Goal: Task Accomplishment & Management: Manage account settings

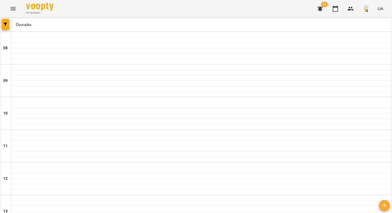
click at [351, 9] on icon "button" at bounding box center [350, 8] width 7 height 7
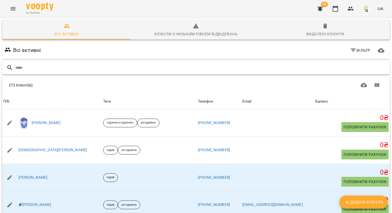
click at [198, 67] on input "text" at bounding box center [201, 67] width 372 height 9
click at [192, 67] on input "text" at bounding box center [201, 67] width 372 height 9
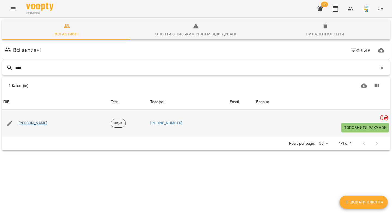
type input "****"
click at [36, 122] on link "Маргарита Крамаренко" at bounding box center [33, 123] width 29 height 5
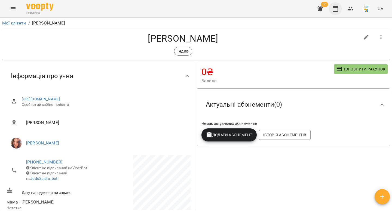
click at [333, 10] on icon "button" at bounding box center [335, 9] width 5 height 6
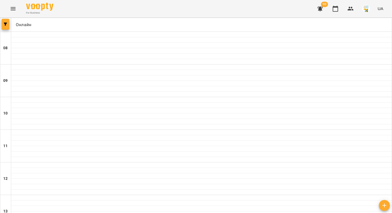
click at [5, 25] on icon "button" at bounding box center [5, 24] width 3 height 3
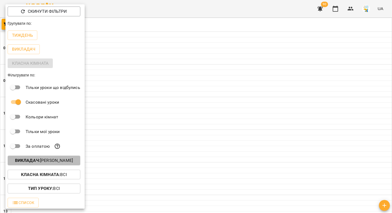
click at [57, 162] on p "Викладач : Яна Гончар" at bounding box center [44, 160] width 58 height 7
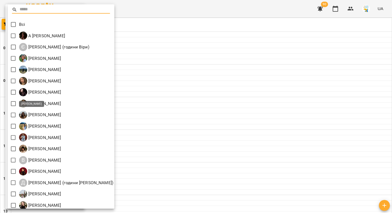
scroll to position [60, 0]
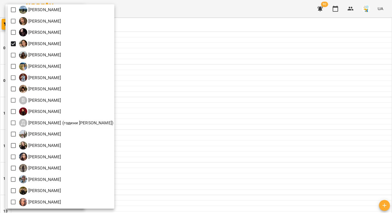
click at [234, 118] on div at bounding box center [196, 106] width 392 height 213
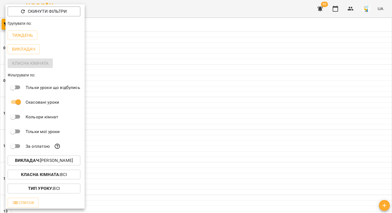
click at [169, 116] on div at bounding box center [196, 106] width 392 height 213
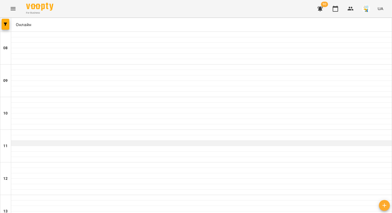
scroll to position [226, 0]
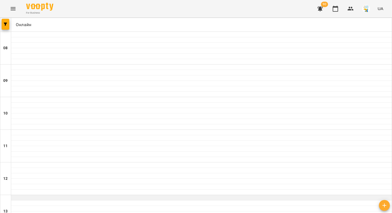
scroll to position [232, 0]
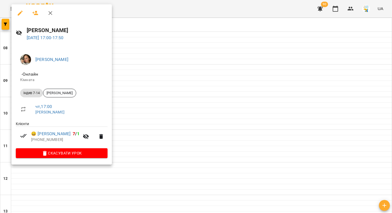
click at [21, 13] on icon "button" at bounding box center [20, 13] width 7 height 7
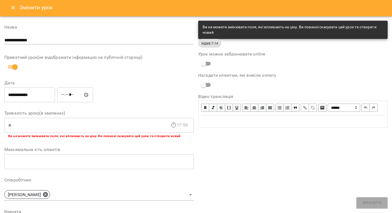
scroll to position [131, 0]
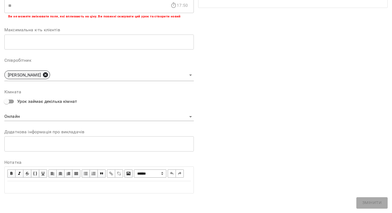
click at [45, 72] on icon at bounding box center [45, 74] width 5 height 5
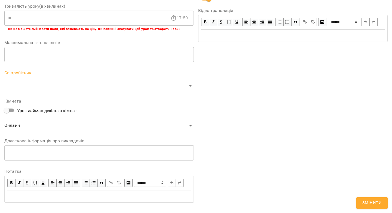
scroll to position [150, 0]
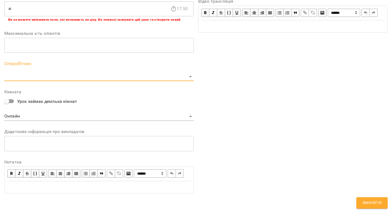
click at [44, 67] on body "For Business 90 UA Журнал відвідувань / Анна Карпінець чт, 16 жовт 2025 17:00 ч…" at bounding box center [196, 124] width 392 height 248
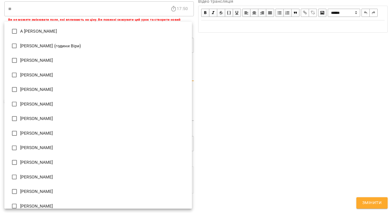
type input "**********"
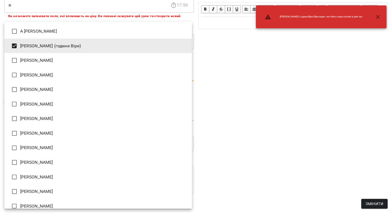
click at [361, 199] on div at bounding box center [196, 106] width 392 height 213
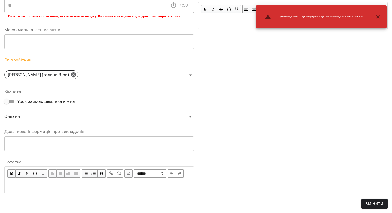
click at [365, 203] on button "Змінити" at bounding box center [374, 204] width 26 height 10
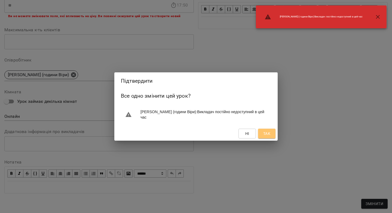
click at [271, 133] on button "Так" at bounding box center [266, 134] width 17 height 10
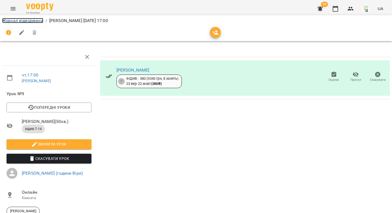
click at [36, 19] on link "Журнал відвідувань" at bounding box center [22, 20] width 41 height 5
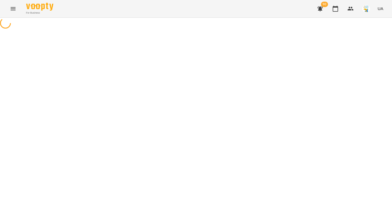
click at [36, 20] on div at bounding box center [196, 24] width 392 height 12
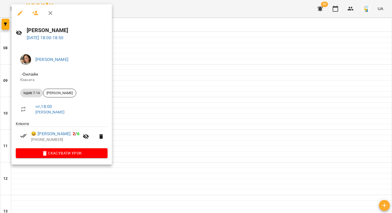
click at [20, 13] on icon "button" at bounding box center [20, 13] width 5 height 5
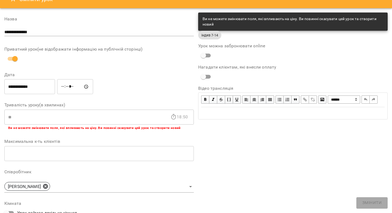
scroll to position [79, 0]
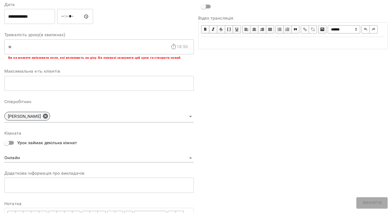
click at [44, 116] on icon at bounding box center [45, 116] width 6 height 6
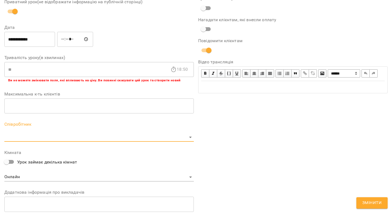
scroll to position [102, 0]
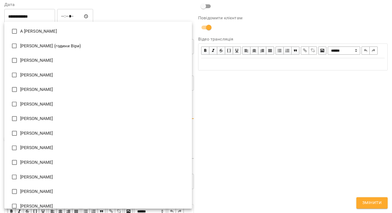
click at [43, 117] on body "**********" at bounding box center [196, 124] width 392 height 248
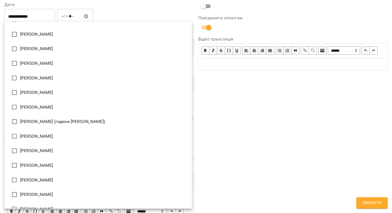
scroll to position [124, 0]
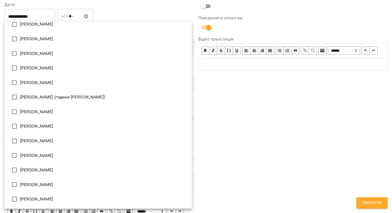
type input "**********"
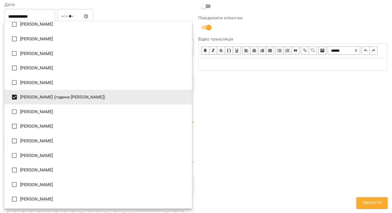
click at [347, 177] on div at bounding box center [196, 106] width 392 height 213
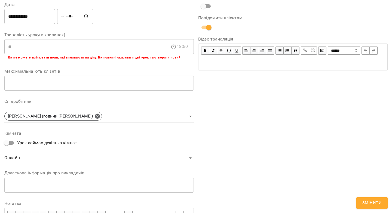
click at [366, 201] on span "Змінити" at bounding box center [371, 202] width 19 height 7
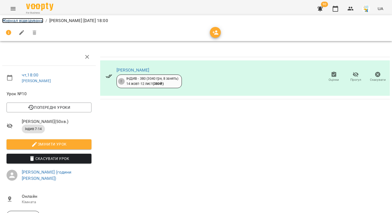
click at [35, 20] on link "Журнал відвідувань" at bounding box center [22, 20] width 41 height 5
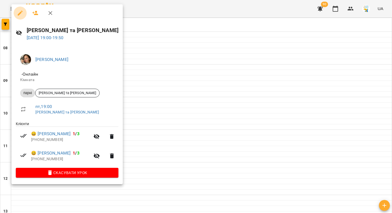
click at [20, 11] on icon "button" at bounding box center [20, 13] width 7 height 7
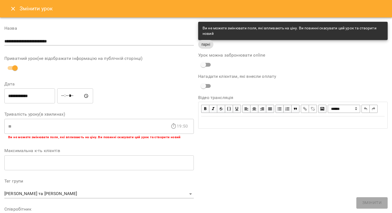
scroll to position [159, 0]
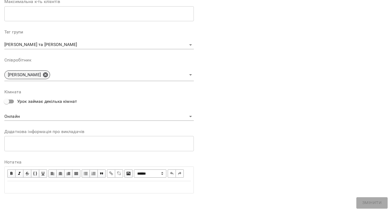
click at [46, 72] on icon at bounding box center [45, 74] width 5 height 5
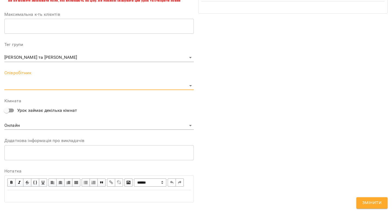
scroll to position [178, 0]
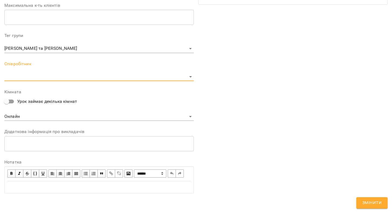
click at [45, 69] on body "For Business 90 UA Журнал відвідувань / Камілла та Маргарита Тузяк пт, 17 жовт …" at bounding box center [196, 127] width 392 height 254
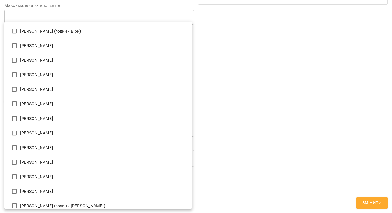
scroll to position [23, 0]
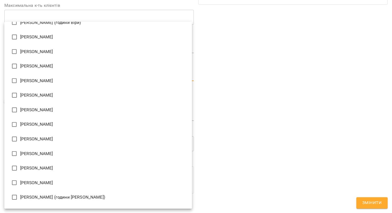
type input "**********"
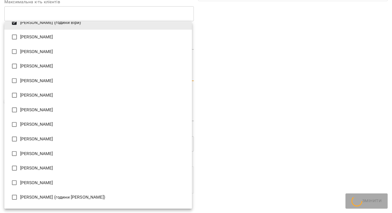
scroll to position [17, 0]
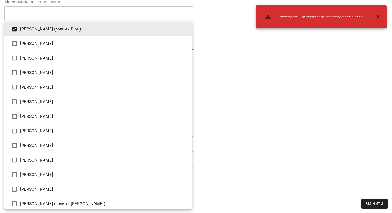
click at [358, 195] on div at bounding box center [196, 106] width 392 height 213
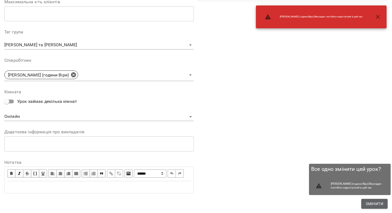
click at [372, 204] on span "Змінити" at bounding box center [374, 204] width 18 height 7
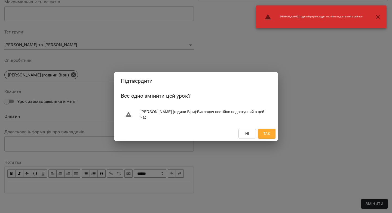
click at [269, 136] on span "Так" at bounding box center [266, 133] width 7 height 7
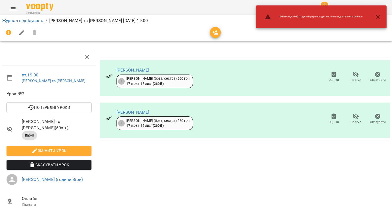
click at [35, 23] on li "Журнал відвідувань" at bounding box center [22, 20] width 41 height 7
click at [33, 19] on link "Журнал відвідувань" at bounding box center [22, 20] width 41 height 5
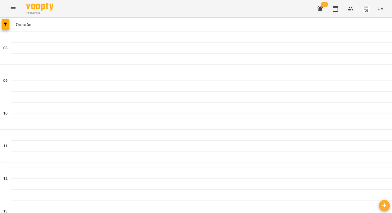
scroll to position [223, 0]
click at [4, 24] on icon "button" at bounding box center [5, 24] width 3 height 3
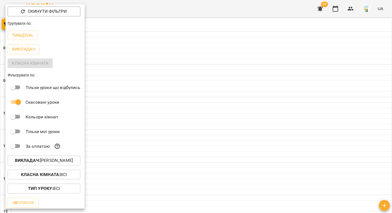
click at [198, 65] on div at bounding box center [196, 106] width 392 height 213
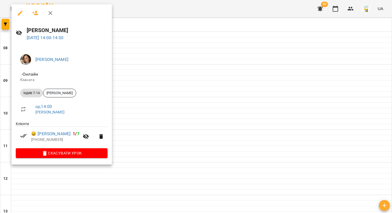
click at [21, 13] on icon "button" at bounding box center [20, 13] width 7 height 7
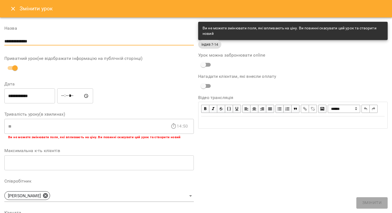
drag, startPoint x: 43, startPoint y: 42, endPoint x: 0, endPoint y: 41, distance: 43.0
click at [0, 41] on div "**********" at bounding box center [196, 175] width 392 height 317
paste input "***"
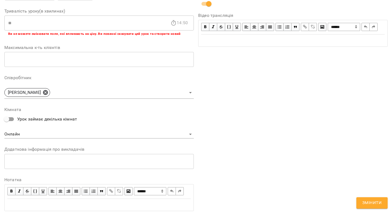
scroll to position [127, 0]
type input "**********"
click at [45, 90] on icon at bounding box center [45, 92] width 5 height 5
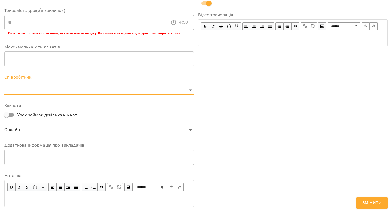
click at [40, 93] on body "**********" at bounding box center [196, 124] width 392 height 248
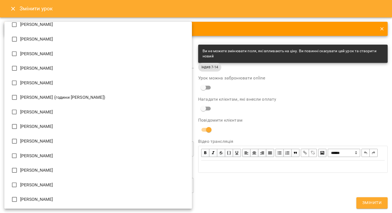
scroll to position [124, 0]
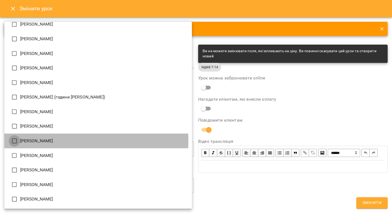
type input "**********"
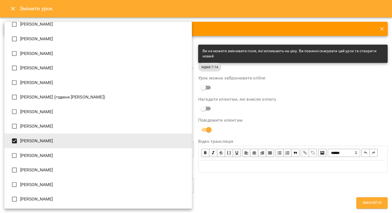
click at [257, 111] on div at bounding box center [196, 106] width 392 height 213
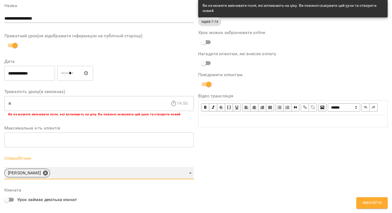
scroll to position [142, 0]
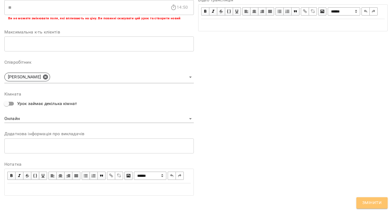
click at [359, 202] on button "Змінити" at bounding box center [371, 202] width 31 height 11
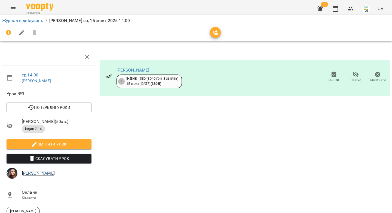
click at [49, 173] on link "[PERSON_NAME]" at bounding box center [38, 173] width 33 height 5
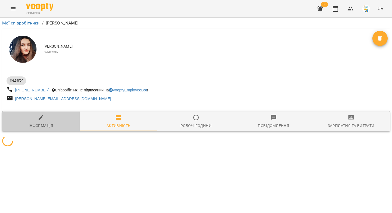
drag, startPoint x: 38, startPoint y: 121, endPoint x: 72, endPoint y: 78, distance: 54.7
click at [38, 121] on icon "button" at bounding box center [41, 117] width 7 height 7
select select "**"
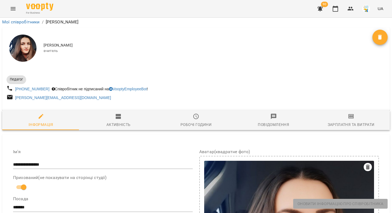
scroll to position [203, 0]
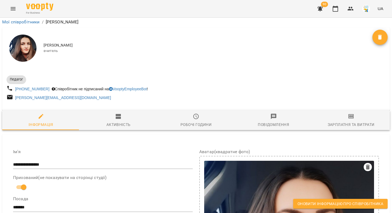
drag, startPoint x: 52, startPoint y: 137, endPoint x: 113, endPoint y: 144, distance: 62.2
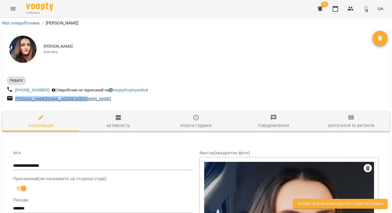
drag, startPoint x: 80, startPoint y: 99, endPoint x: 15, endPoint y: 101, distance: 64.8
click at [15, 101] on div "[PERSON_NAME][EMAIL_ADDRESS][DOMAIN_NAME]" at bounding box center [63, 99] width 98 height 8
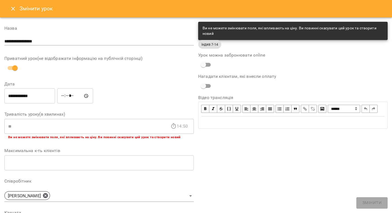
click at [12, 8] on icon "Close" at bounding box center [13, 9] width 4 height 4
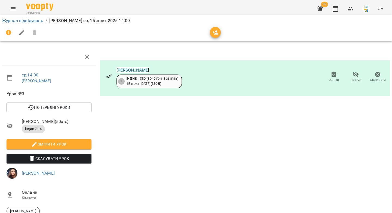
click at [121, 70] on link "Максим Гончаров" at bounding box center [132, 69] width 33 height 5
click at [32, 21] on link "Журнал відвідувань" at bounding box center [22, 20] width 41 height 5
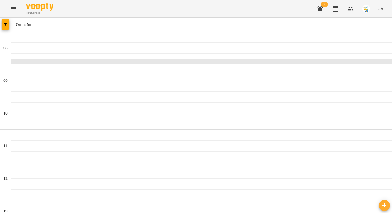
scroll to position [181, 0]
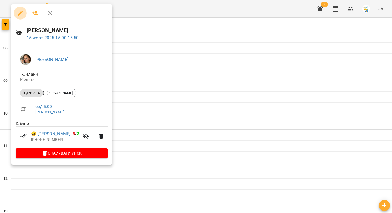
click at [21, 13] on icon "button" at bounding box center [20, 13] width 5 height 5
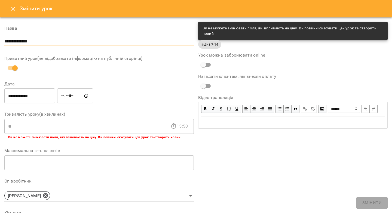
drag, startPoint x: 39, startPoint y: 41, endPoint x: 0, endPoint y: 42, distance: 39.5
click at [0, 42] on div "**********" at bounding box center [196, 175] width 392 height 317
paste input "***"
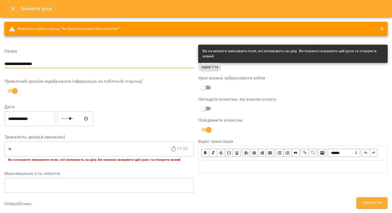
click at [18, 63] on input "**********" at bounding box center [98, 64] width 189 height 9
drag, startPoint x: 45, startPoint y: 63, endPoint x: 0, endPoint y: 64, distance: 45.2
click at [0, 64] on div "**********" at bounding box center [196, 186] width 392 height 339
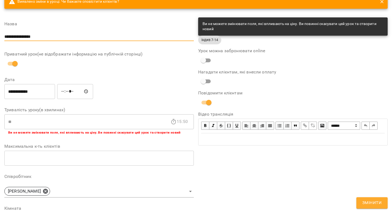
scroll to position [93, 0]
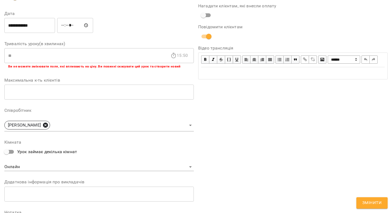
type input "**********"
click at [45, 124] on icon at bounding box center [45, 125] width 6 height 6
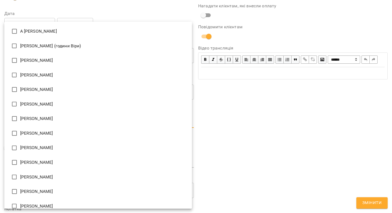
click at [52, 125] on body "For Business 90 UA Журнал відвідувань / Анна Карпінець ср, 15 жовт 2025 15:00 с…" at bounding box center [196, 124] width 392 height 248
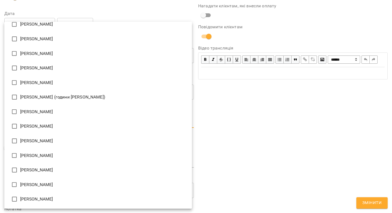
type input "**********"
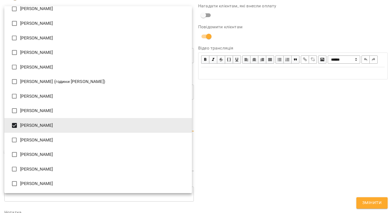
click at [362, 196] on div at bounding box center [196, 106] width 392 height 213
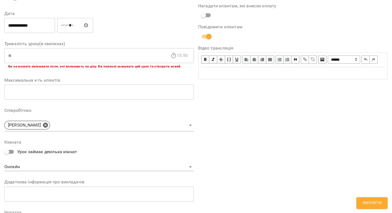
click at [362, 201] on div "А Катерина Халимендик Євгенія Бура (години Віри) Іванна Лизун Ілля Родін Анаста…" at bounding box center [196, 106] width 392 height 213
click at [362, 202] on button "Змінити" at bounding box center [371, 202] width 31 height 11
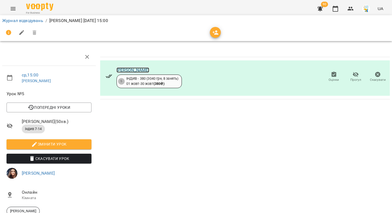
click at [145, 70] on link "Василина Зінченко" at bounding box center [132, 69] width 33 height 5
click at [31, 21] on link "Журнал відвідувань" at bounding box center [22, 20] width 41 height 5
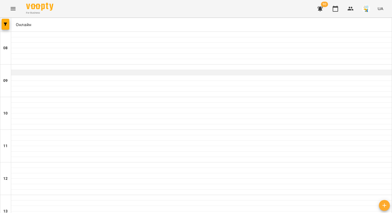
scroll to position [265, 0]
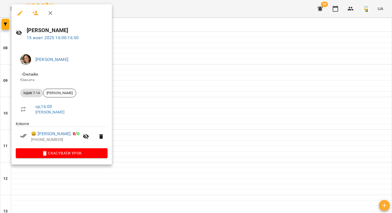
click at [22, 11] on icon "button" at bounding box center [20, 13] width 5 height 5
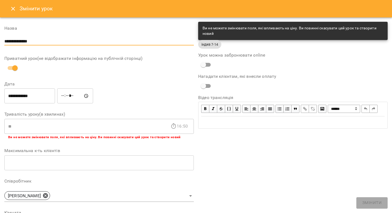
drag, startPoint x: 39, startPoint y: 41, endPoint x: 0, endPoint y: 40, distance: 38.9
click at [0, 40] on div "**********" at bounding box center [196, 175] width 392 height 317
paste input "text"
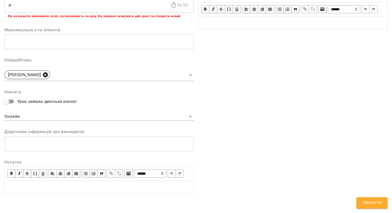
type input "**********"
click at [46, 72] on icon at bounding box center [45, 74] width 5 height 5
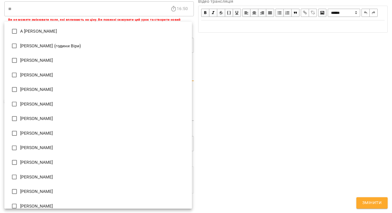
click at [45, 69] on body "**********" at bounding box center [196, 124] width 392 height 248
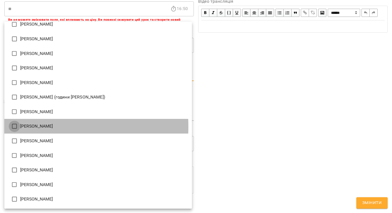
type input "**********"
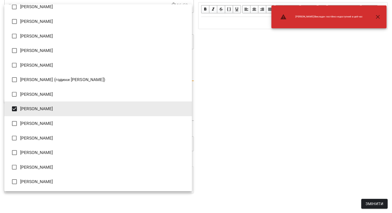
click at [302, 127] on div at bounding box center [196, 106] width 392 height 213
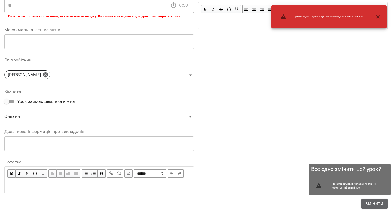
click at [375, 205] on span "Змінити" at bounding box center [374, 204] width 18 height 7
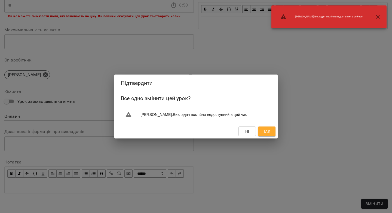
click at [269, 132] on span "Так" at bounding box center [266, 131] width 7 height 7
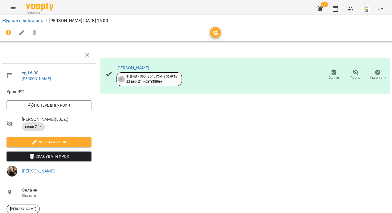
scroll to position [0, 0]
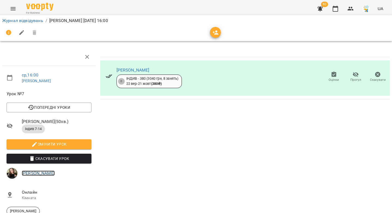
drag, startPoint x: 33, startPoint y: 173, endPoint x: 81, endPoint y: 115, distance: 75.2
click at [32, 173] on link "Марія Капись" at bounding box center [38, 173] width 33 height 5
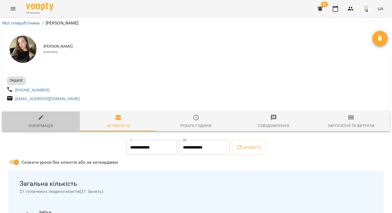
click at [40, 121] on icon "button" at bounding box center [41, 117] width 7 height 7
select select "**"
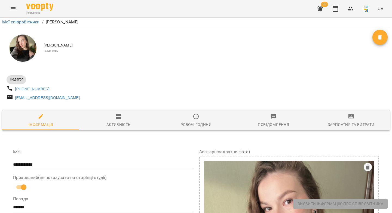
scroll to position [178, 0]
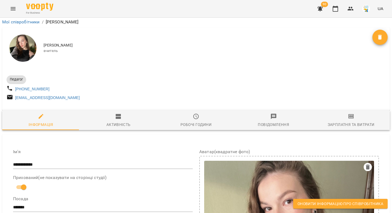
drag, startPoint x: 108, startPoint y: 191, endPoint x: 16, endPoint y: 186, distance: 92.6
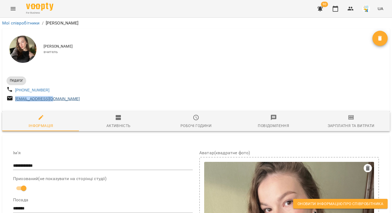
drag, startPoint x: 59, startPoint y: 102, endPoint x: 15, endPoint y: 102, distance: 43.5
click at [15, 102] on div "kapysma@gmail.com" at bounding box center [100, 99] width 190 height 10
copy link "kapysma@gmail.com"
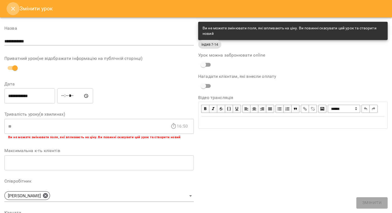
click at [15, 10] on icon "Close" at bounding box center [13, 8] width 7 height 7
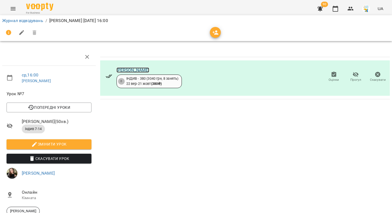
click at [140, 69] on link "[PERSON_NAME]" at bounding box center [132, 69] width 33 height 5
click at [16, 22] on link "Журнал відвідувань" at bounding box center [22, 20] width 41 height 5
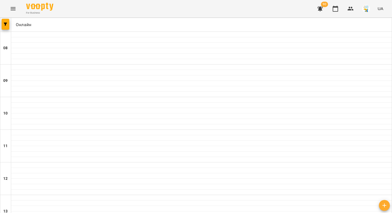
scroll to position [311, 0]
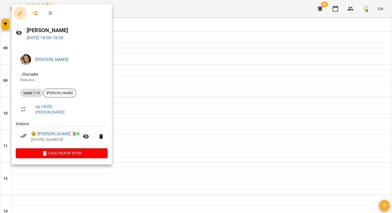
click at [17, 13] on icon "button" at bounding box center [20, 13] width 7 height 7
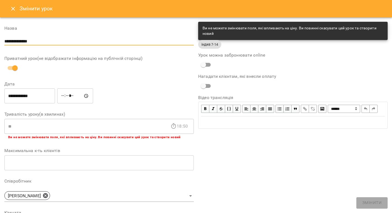
drag, startPoint x: 36, startPoint y: 41, endPoint x: 0, endPoint y: 40, distance: 35.7
click at [0, 40] on div "**********" at bounding box center [196, 175] width 392 height 317
paste input "***"
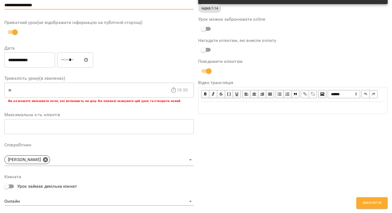
scroll to position [154, 0]
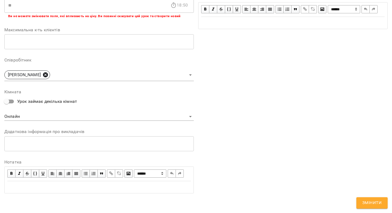
type input "**********"
click at [45, 72] on icon at bounding box center [45, 74] width 5 height 5
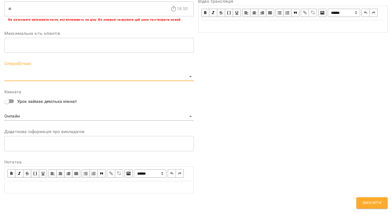
click at [45, 69] on body "**********" at bounding box center [196, 124] width 392 height 248
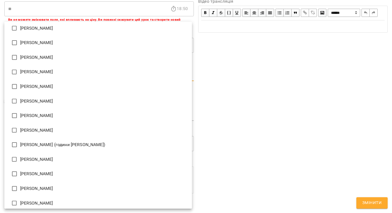
scroll to position [124, 0]
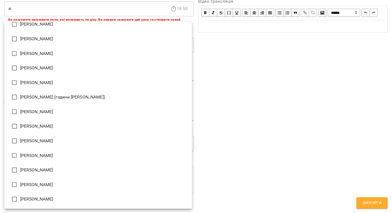
type input "**********"
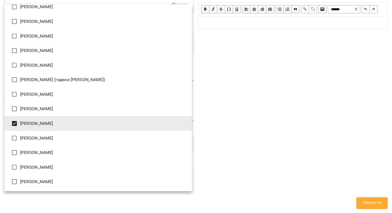
drag, startPoint x: 375, startPoint y: 202, endPoint x: 373, endPoint y: 204, distance: 3.3
click at [375, 202] on div at bounding box center [196, 106] width 392 height 213
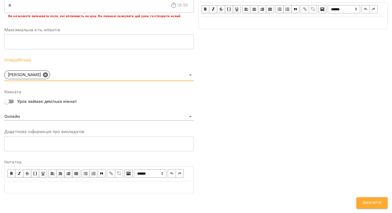
click at [371, 205] on span "Змінити" at bounding box center [371, 202] width 19 height 7
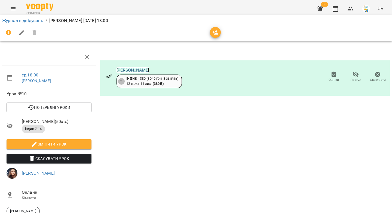
click at [136, 70] on link "Тимофій Петренко" at bounding box center [132, 69] width 33 height 5
click at [46, 173] on link "[PERSON_NAME]" at bounding box center [38, 173] width 33 height 5
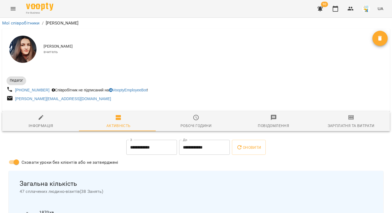
drag, startPoint x: 41, startPoint y: 124, endPoint x: 84, endPoint y: 73, distance: 66.4
click at [41, 124] on div "Інформація" at bounding box center [41, 125] width 25 height 7
select select "**"
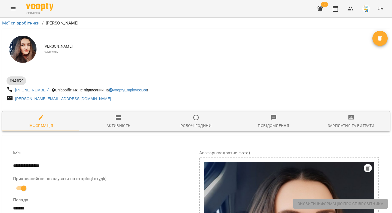
scroll to position [241, 0]
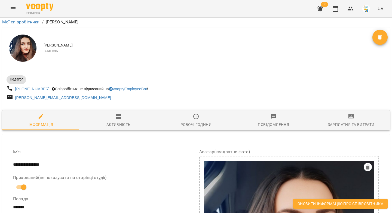
drag, startPoint x: 111, startPoint y: 107, endPoint x: 52, endPoint y: 102, distance: 59.3
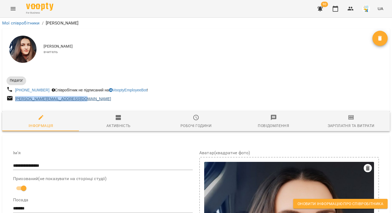
drag, startPoint x: 80, startPoint y: 99, endPoint x: 16, endPoint y: 101, distance: 64.5
click at [16, 101] on div "[PERSON_NAME][EMAIL_ADDRESS][DOMAIN_NAME]" at bounding box center [63, 99] width 98 height 8
copy link "[PERSON_NAME][EMAIL_ADDRESS][DOMAIN_NAME]"
click at [27, 25] on link "Мої співробітники" at bounding box center [21, 22] width 38 height 5
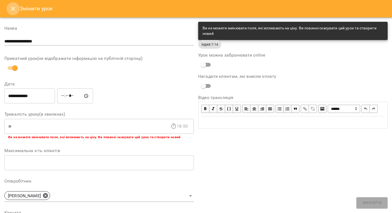
click at [13, 10] on icon "Close" at bounding box center [13, 8] width 7 height 7
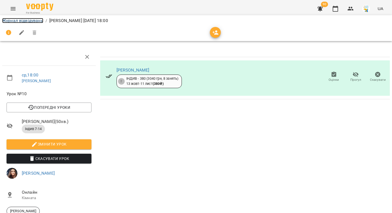
click at [24, 21] on link "Журнал відвідувань" at bounding box center [22, 20] width 41 height 5
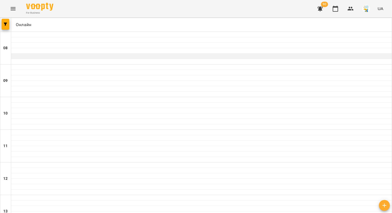
scroll to position [312, 0]
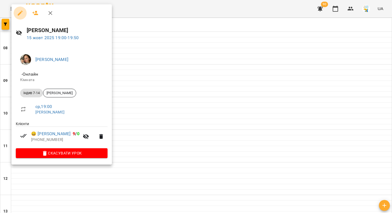
click at [19, 12] on icon "button" at bounding box center [20, 13] width 7 height 7
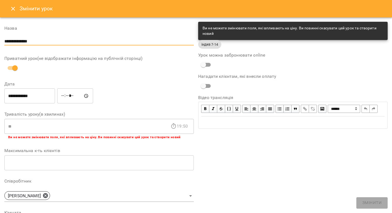
drag, startPoint x: 42, startPoint y: 43, endPoint x: 0, endPoint y: 40, distance: 41.4
click at [0, 40] on div "**********" at bounding box center [196, 175] width 392 height 317
paste input "text"
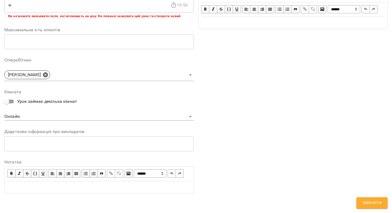
scroll to position [154, 0]
type input "**********"
click at [43, 72] on icon at bounding box center [45, 74] width 5 height 5
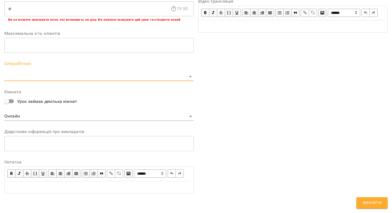
scroll to position [0, 0]
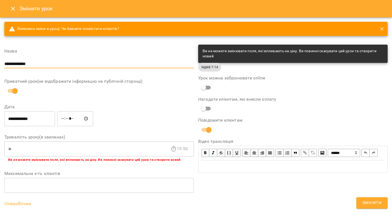
drag, startPoint x: 36, startPoint y: 64, endPoint x: 0, endPoint y: 63, distance: 36.5
click at [0, 63] on div "**********" at bounding box center [196, 185] width 392 height 336
paste input "text"
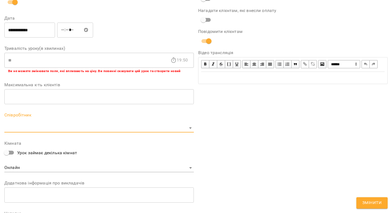
scroll to position [89, 0]
type input "**********"
click at [22, 130] on div "**********" at bounding box center [98, 101] width 189 height 293
click at [21, 130] on body "For Business 90 UA Журнал відвідувань / Анна Карпінець ср, 15 жовт 2025 19:00 с…" at bounding box center [196, 124] width 392 height 248
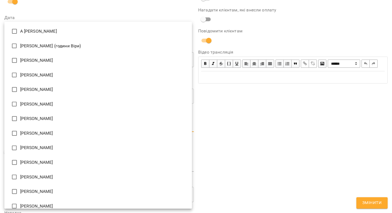
type input "**********"
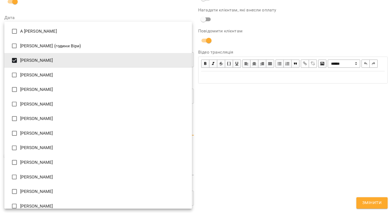
click at [278, 141] on div at bounding box center [196, 106] width 392 height 213
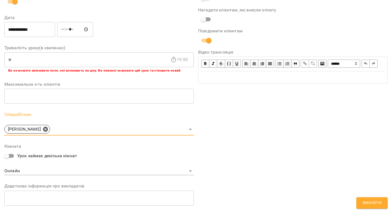
click at [362, 202] on span "Змінити" at bounding box center [371, 202] width 19 height 7
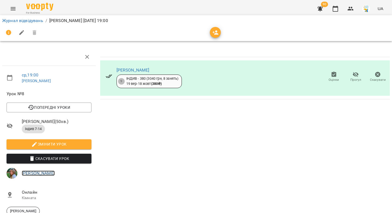
drag, startPoint x: 27, startPoint y: 172, endPoint x: 31, endPoint y: 166, distance: 7.6
click at [27, 172] on link "Іванна Лизун" at bounding box center [38, 173] width 33 height 5
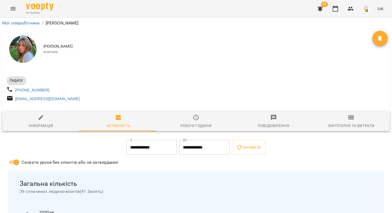
click at [38, 121] on icon "button" at bounding box center [41, 117] width 7 height 7
select select "**"
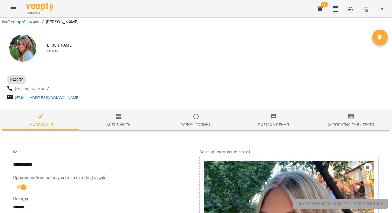
scroll to position [221, 0]
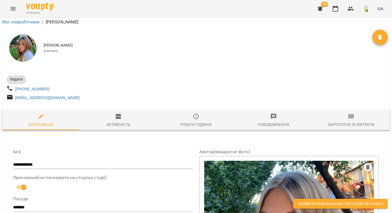
drag, startPoint x: 118, startPoint y: 138, endPoint x: 52, endPoint y: 133, distance: 66.3
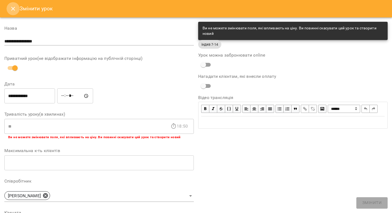
click at [16, 8] on icon "Close" at bounding box center [13, 8] width 7 height 7
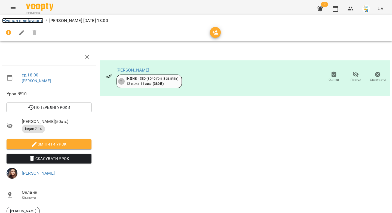
click at [38, 21] on link "Журнал відвідувань" at bounding box center [22, 20] width 41 height 5
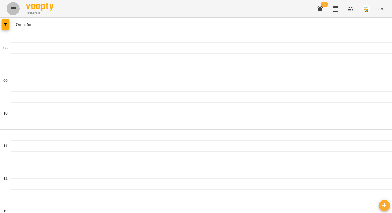
click at [14, 9] on icon "Menu" at bounding box center [13, 8] width 5 height 3
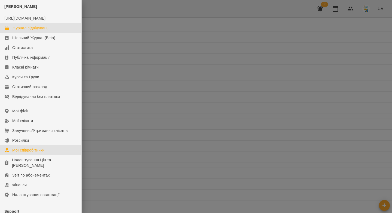
click at [32, 153] on div "Мої співробітники" at bounding box center [28, 150] width 32 height 5
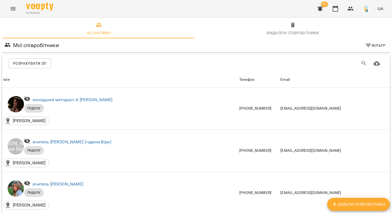
scroll to position [103, 0]
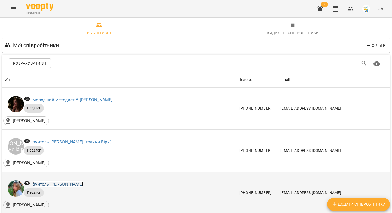
click at [58, 182] on link "вчитель: Іванна Лизун" at bounding box center [58, 184] width 51 height 5
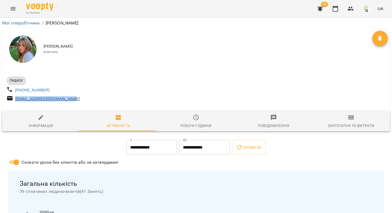
drag, startPoint x: 79, startPoint y: 100, endPoint x: 15, endPoint y: 100, distance: 64.5
click at [15, 100] on div "ivanka30.06.2006@gmail.com" at bounding box center [100, 99] width 190 height 10
copy link "ivanka30.06.2006@gmail.com"
click at [350, 10] on icon "button" at bounding box center [351, 9] width 6 height 4
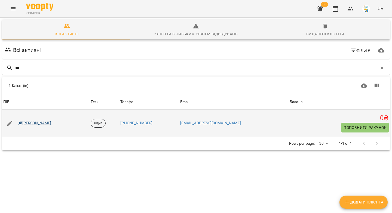
type input "***"
click at [30, 125] on link "Діана Кукайло" at bounding box center [35, 123] width 33 height 5
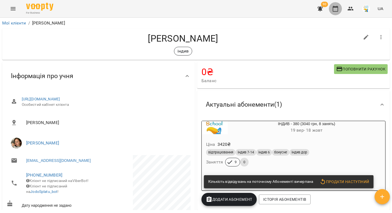
click at [335, 10] on icon "button" at bounding box center [335, 8] width 7 height 7
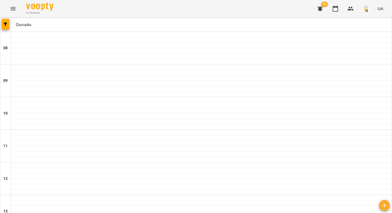
scroll to position [312, 0]
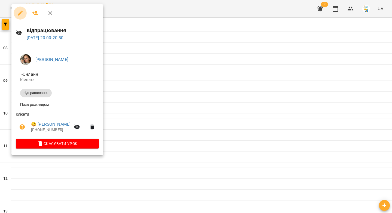
click at [22, 13] on icon "button" at bounding box center [20, 13] width 7 height 7
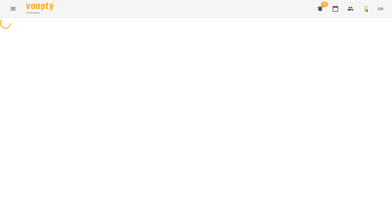
select select "**********"
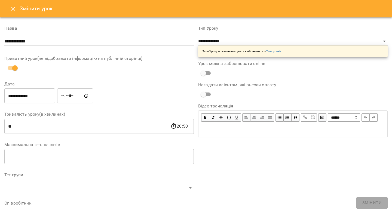
scroll to position [153, 0]
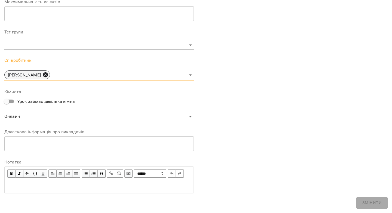
click at [45, 72] on icon at bounding box center [45, 75] width 6 height 6
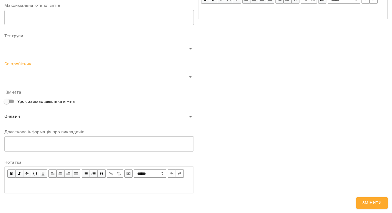
click at [44, 69] on body "**********" at bounding box center [196, 108] width 392 height 217
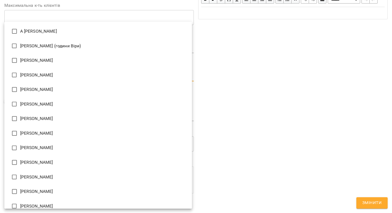
scroll to position [124, 0]
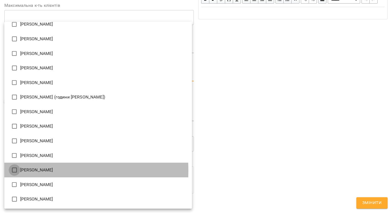
type input "**********"
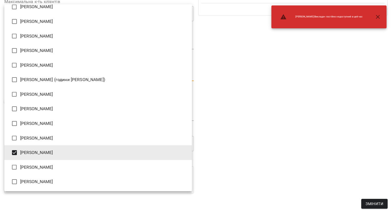
click at [217, 104] on div at bounding box center [196, 106] width 392 height 213
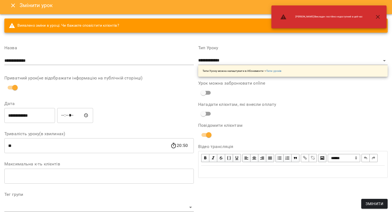
scroll to position [0, 0]
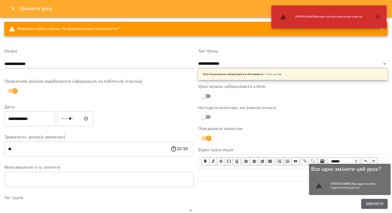
click at [379, 203] on span "Змінити" at bounding box center [374, 204] width 18 height 7
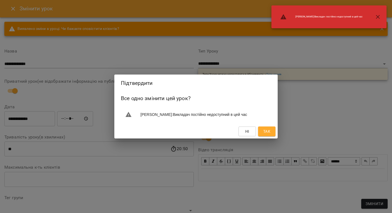
click at [266, 132] on span "Так" at bounding box center [266, 131] width 7 height 7
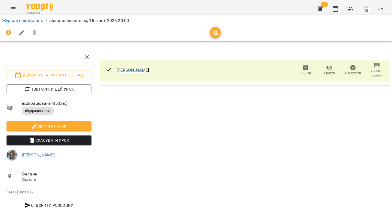
click at [130, 71] on link "Кирило Яковченко" at bounding box center [132, 69] width 33 height 5
click at [122, 70] on link "Кирило Яковченко" at bounding box center [132, 69] width 33 height 5
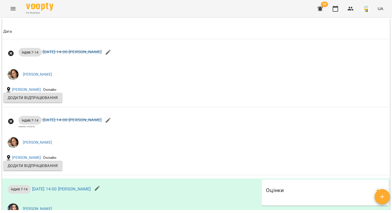
scroll to position [564, 0]
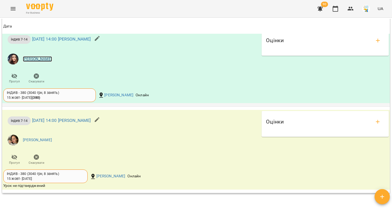
click at [42, 62] on link "[PERSON_NAME]" at bounding box center [37, 58] width 29 height 5
click at [42, 63] on div "Мої клієнти / Максим Гончаров Максим Гончаров індив 0 ₴ Баланс Поповнити рахуно…" at bounding box center [196, 124] width 392 height 213
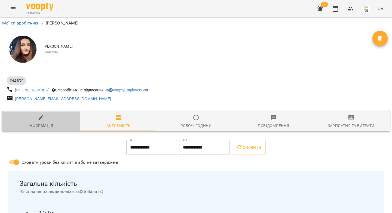
click at [43, 120] on icon "button" at bounding box center [41, 117] width 7 height 7
select select "**"
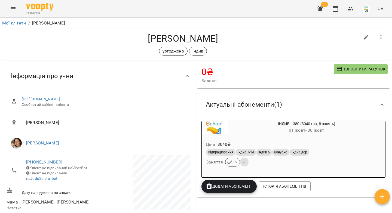
drag, startPoint x: 225, startPoint y: 40, endPoint x: 137, endPoint y: 37, distance: 88.5
click at [137, 37] on h4 "Василина Зінченко" at bounding box center [183, 38] width 353 height 11
copy h4 "Василина Зінченко"
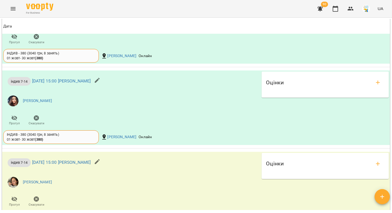
scroll to position [611, 0]
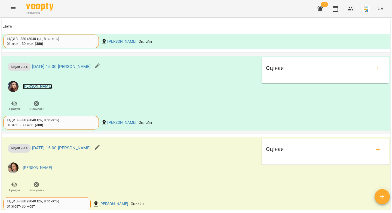
click at [41, 89] on link "[PERSON_NAME]" at bounding box center [37, 86] width 29 height 5
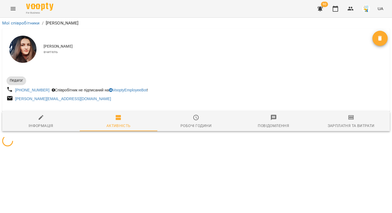
drag, startPoint x: 40, startPoint y: 122, endPoint x: 62, endPoint y: 86, distance: 43.1
click at [40, 122] on span "Інформація" at bounding box center [40, 121] width 71 height 15
select select "**"
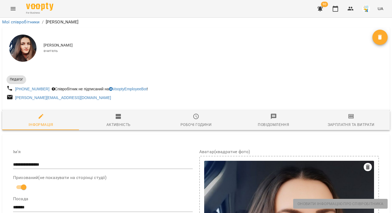
scroll to position [240, 0]
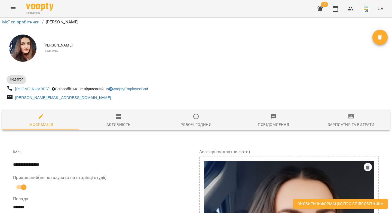
drag, startPoint x: 112, startPoint y: 107, endPoint x: 52, endPoint y: 103, distance: 60.5
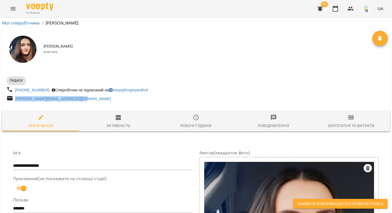
drag, startPoint x: 45, startPoint y: 101, endPoint x: 15, endPoint y: 102, distance: 30.8
click at [15, 102] on div "natali.khristoyeva.93@gmail.com" at bounding box center [100, 99] width 190 height 10
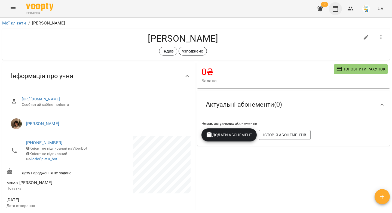
click at [338, 11] on icon "button" at bounding box center [335, 9] width 5 height 6
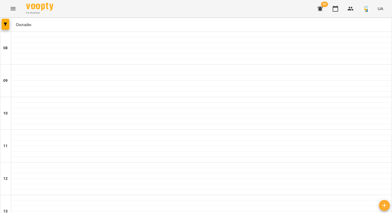
scroll to position [312, 0]
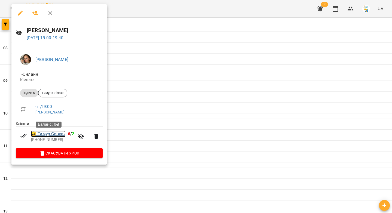
click at [56, 134] on link "😀 Тимур Свіжак" at bounding box center [48, 134] width 35 height 7
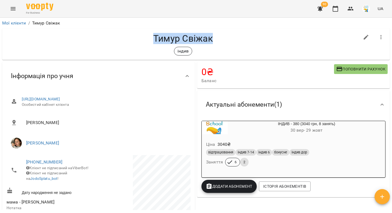
drag, startPoint x: 212, startPoint y: 38, endPoint x: 150, endPoint y: 38, distance: 61.5
click at [150, 37] on h4 "Тимур Свіжак" at bounding box center [183, 38] width 353 height 11
copy h4 "Тимур Свіжак"
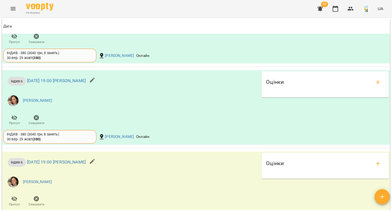
scroll to position [552, 0]
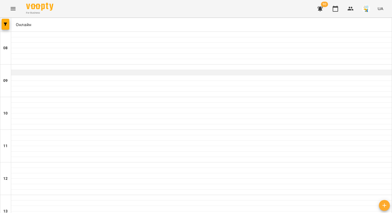
scroll to position [202, 0]
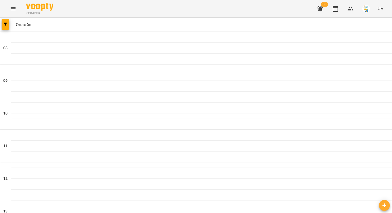
drag, startPoint x: 64, startPoint y: 186, endPoint x: 81, endPoint y: 164, distance: 27.8
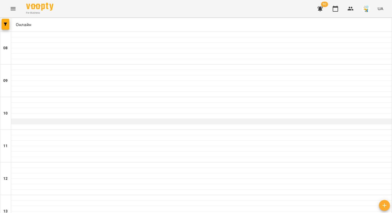
scroll to position [312, 0]
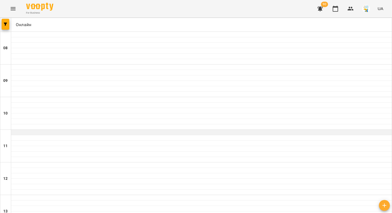
scroll to position [0, 0]
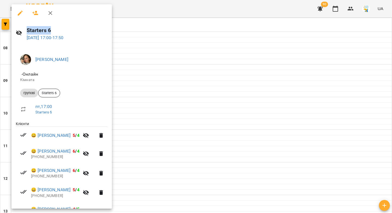
drag, startPoint x: 57, startPoint y: 28, endPoint x: 27, endPoint y: 30, distance: 30.6
click at [27, 30] on h6 "Starters 6" at bounding box center [67, 30] width 81 height 8
copy h6 "Starters 6"
click at [175, 93] on div at bounding box center [196, 106] width 392 height 213
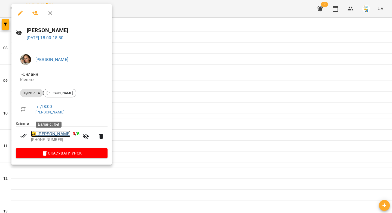
click at [51, 135] on link "😀 [PERSON_NAME]" at bounding box center [50, 134] width 39 height 7
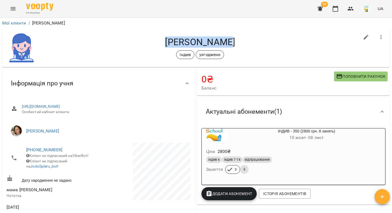
drag, startPoint x: 234, startPoint y: 42, endPoint x: 171, endPoint y: 41, distance: 62.6
click at [171, 41] on h4 "[PERSON_NAME]" at bounding box center [200, 41] width 319 height 11
copy h4 "[PERSON_NAME]"
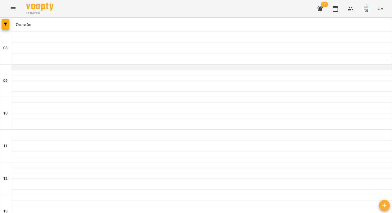
scroll to position [255, 0]
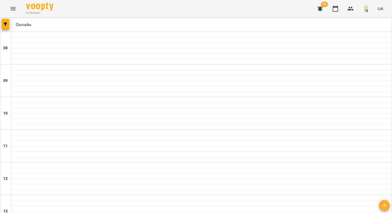
drag, startPoint x: 171, startPoint y: 185, endPoint x: 175, endPoint y: 180, distance: 6.0
click at [6, 25] on icon "button" at bounding box center [5, 24] width 3 height 3
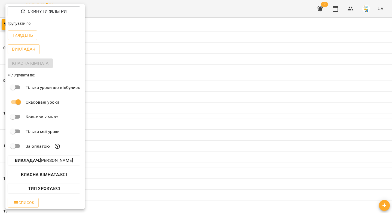
click at [61, 164] on p "Викладач : [PERSON_NAME]" at bounding box center [44, 160] width 58 height 7
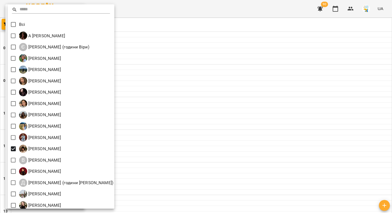
click at [164, 119] on div at bounding box center [196, 106] width 392 height 213
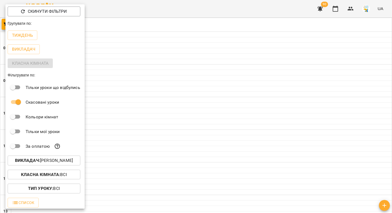
click at [172, 117] on div at bounding box center [196, 106] width 392 height 213
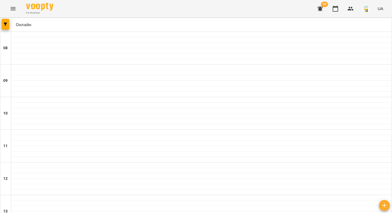
scroll to position [311, 0]
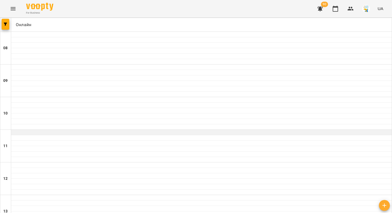
scroll to position [221, 0]
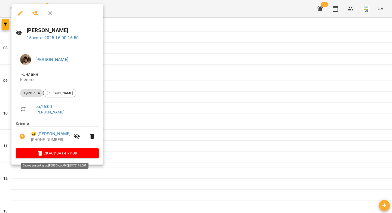
click at [65, 152] on span "Скасувати Урок" at bounding box center [57, 153] width 74 height 7
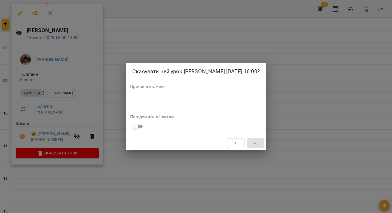
click at [130, 102] on textarea at bounding box center [196, 99] width 132 height 5
type textarea "*"
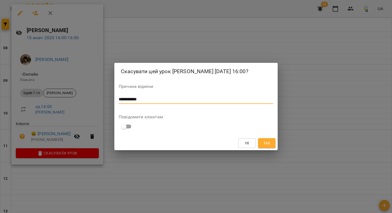
type textarea "**********"
click at [272, 148] on button "Так" at bounding box center [266, 143] width 17 height 10
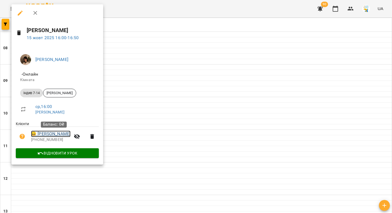
click at [58, 133] on link "😀 Вероніка Гарбузюк" at bounding box center [50, 134] width 39 height 7
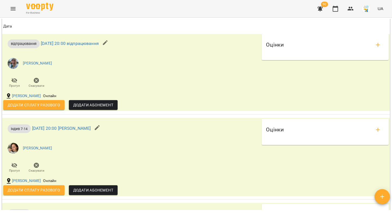
scroll to position [595, 0]
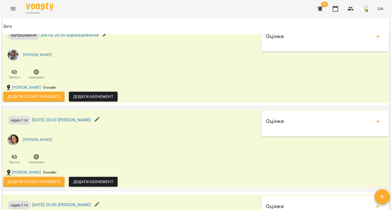
click at [100, 122] on icon "button" at bounding box center [97, 119] width 7 height 7
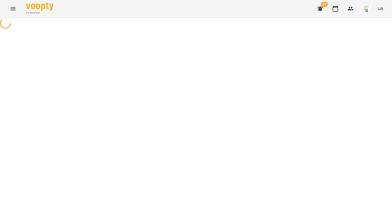
select select "**********"
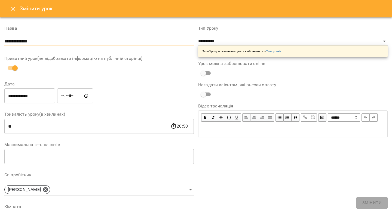
drag, startPoint x: 39, startPoint y: 41, endPoint x: 0, endPoint y: 41, distance: 38.9
click at [0, 41] on div "**********" at bounding box center [196, 172] width 392 height 311
paste input "text"
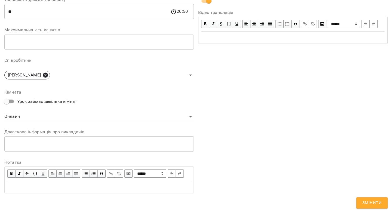
type input "**********"
click at [47, 72] on icon at bounding box center [45, 74] width 5 height 5
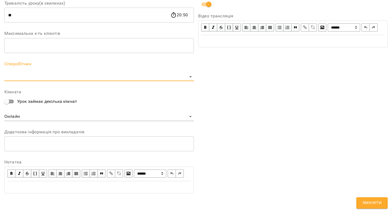
click at [42, 68] on body "**********" at bounding box center [196, 124] width 392 height 248
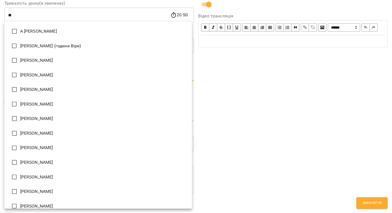
scroll to position [124, 0]
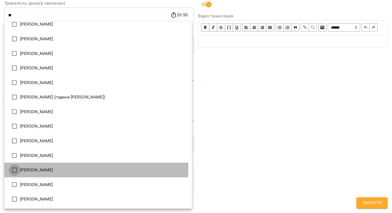
type input "**********"
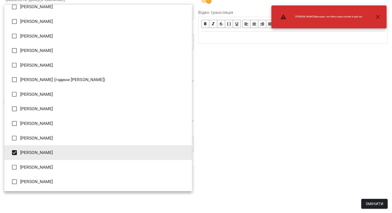
click at [247, 95] on div at bounding box center [196, 106] width 392 height 213
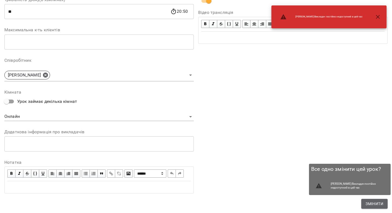
click at [374, 202] on span "Змінити" at bounding box center [374, 204] width 18 height 7
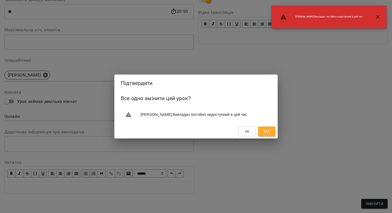
click at [261, 132] on button "Так" at bounding box center [266, 132] width 17 height 10
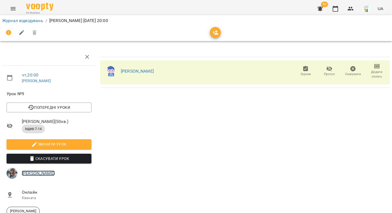
click at [39, 174] on link "[PERSON_NAME]" at bounding box center [38, 173] width 33 height 5
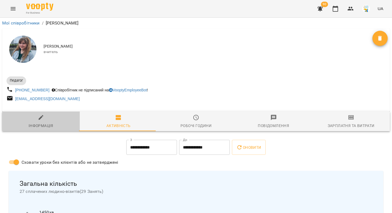
drag, startPoint x: 41, startPoint y: 118, endPoint x: 57, endPoint y: 85, distance: 36.9
click at [41, 118] on icon "button" at bounding box center [41, 117] width 5 height 5
select select "**"
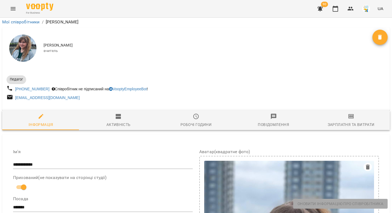
scroll to position [282, 0]
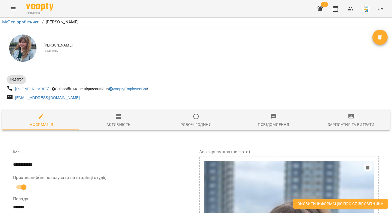
drag, startPoint x: 110, startPoint y: 75, endPoint x: 15, endPoint y: 72, distance: 94.5
copy span "**********"
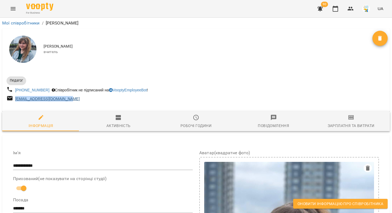
drag, startPoint x: 58, startPoint y: 100, endPoint x: 15, endPoint y: 100, distance: 43.3
click at [15, 100] on div "yashenkosofia06@gmail.com" at bounding box center [100, 99] width 190 height 10
copy link "yashenkosofia06@gmail.com"
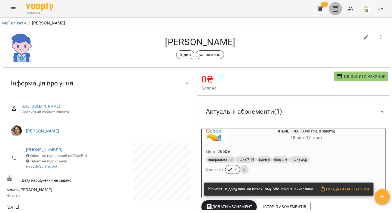
click at [336, 10] on icon "button" at bounding box center [335, 8] width 7 height 7
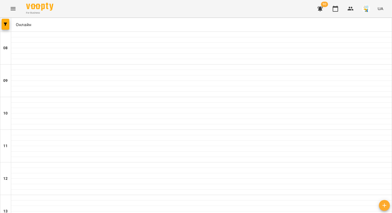
scroll to position [277, 0]
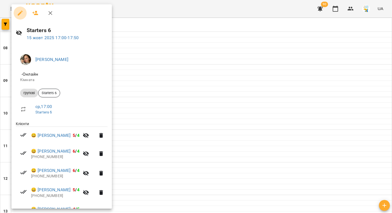
click at [18, 12] on icon "button" at bounding box center [20, 13] width 7 height 7
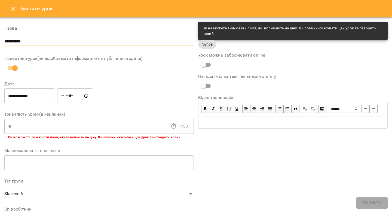
drag, startPoint x: 45, startPoint y: 40, endPoint x: 0, endPoint y: 41, distance: 44.9
click at [0, 41] on div "**********" at bounding box center [196, 189] width 392 height 345
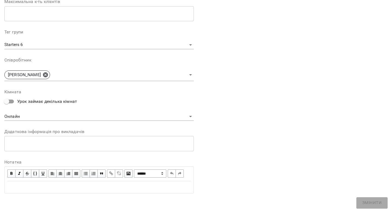
scroll to position [156, 0]
click at [45, 72] on icon at bounding box center [45, 75] width 6 height 6
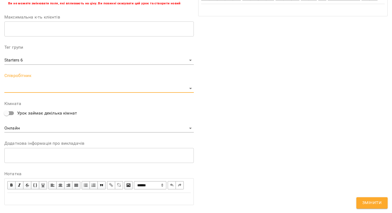
scroll to position [178, 0]
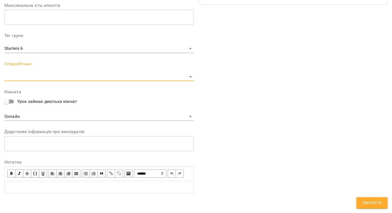
click at [46, 68] on body "For Business 90 UA Журнал відвідувань / Starters 6 [DATE] 17:00 ср , 17:00 Star…" at bounding box center [196, 151] width 392 height 303
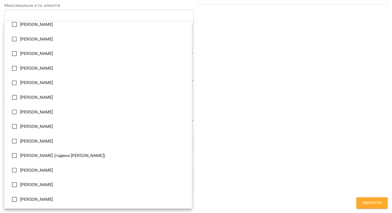
scroll to position [124, 0]
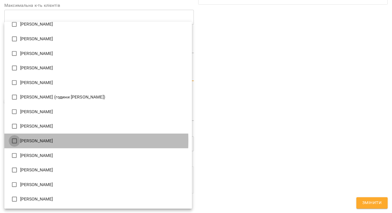
type input "**********"
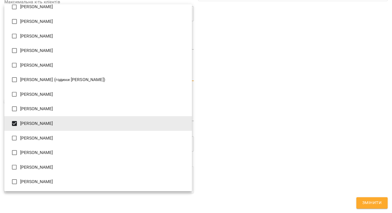
click at [321, 173] on div at bounding box center [196, 106] width 392 height 213
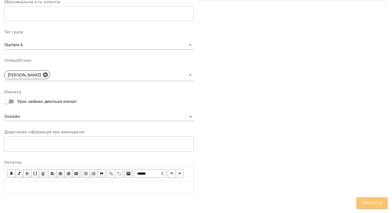
click at [380, 203] on span "Змінити" at bounding box center [371, 202] width 19 height 7
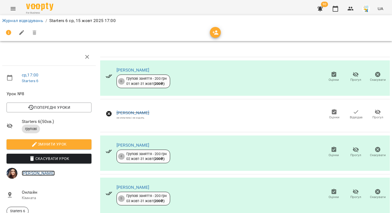
click at [26, 174] on link "[PERSON_NAME]" at bounding box center [38, 173] width 33 height 5
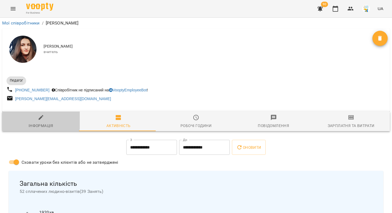
drag, startPoint x: 39, startPoint y: 120, endPoint x: 62, endPoint y: 82, distance: 44.4
click at [39, 120] on icon "button" at bounding box center [41, 117] width 5 height 5
select select "**"
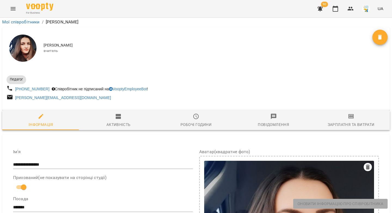
scroll to position [226, 0]
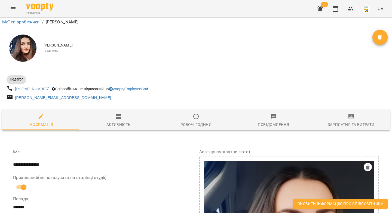
drag, startPoint x: 114, startPoint y: 121, endPoint x: 51, endPoint y: 116, distance: 63.6
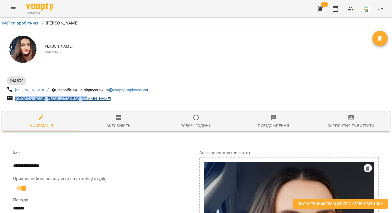
drag, startPoint x: 71, startPoint y: 99, endPoint x: 15, endPoint y: 101, distance: 55.8
click at [15, 101] on div "natali.khristoyeva.93@gmail.com" at bounding box center [100, 99] width 190 height 10
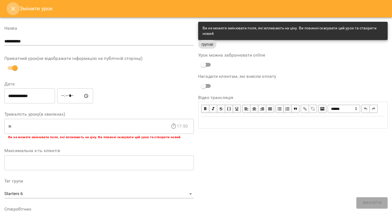
click at [14, 6] on icon "Close" at bounding box center [13, 8] width 7 height 7
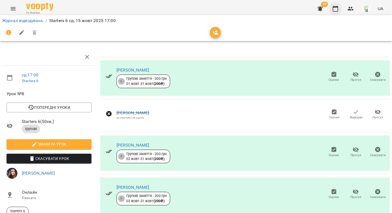
click at [333, 9] on icon "button" at bounding box center [335, 9] width 5 height 6
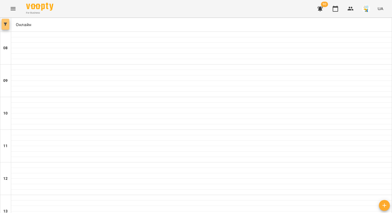
click at [5, 24] on icon "button" at bounding box center [5, 24] width 3 height 3
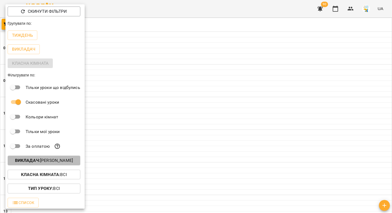
click at [51, 160] on p "Викладач : Вікторія Пилипчук" at bounding box center [44, 160] width 58 height 7
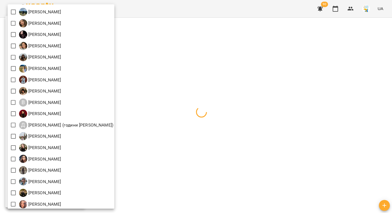
scroll to position [60, 0]
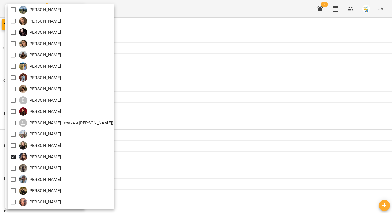
click at [186, 114] on div at bounding box center [196, 106] width 392 height 213
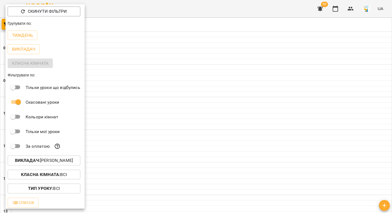
click at [196, 134] on div at bounding box center [196, 106] width 392 height 213
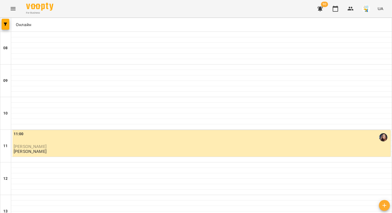
scroll to position [213, 0]
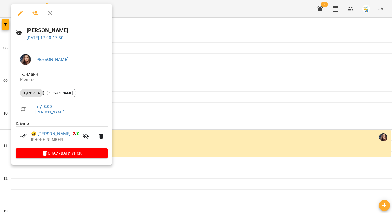
click at [21, 12] on icon "button" at bounding box center [20, 13] width 5 height 5
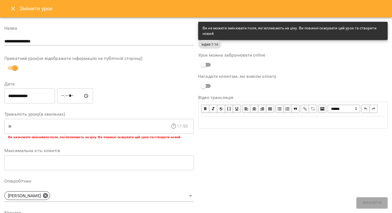
click at [65, 98] on input "*****" at bounding box center [75, 95] width 36 height 15
type input "*****"
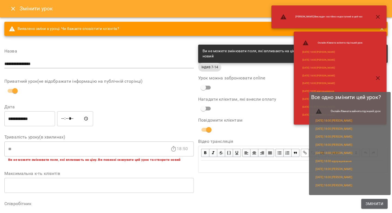
click at [372, 202] on span "Змінити" at bounding box center [374, 204] width 18 height 7
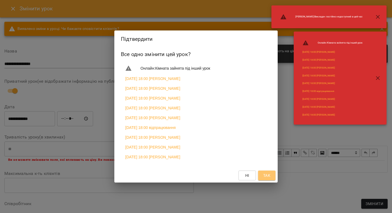
click at [266, 176] on span "Так" at bounding box center [266, 175] width 7 height 7
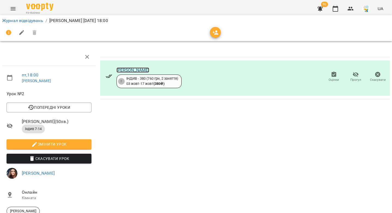
click at [130, 70] on link "Сергій Бедзай" at bounding box center [132, 69] width 33 height 5
click at [25, 19] on link "Журнал відвідувань" at bounding box center [22, 20] width 41 height 5
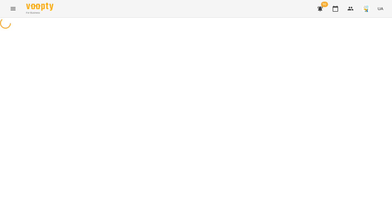
click at [25, 19] on div at bounding box center [196, 24] width 392 height 12
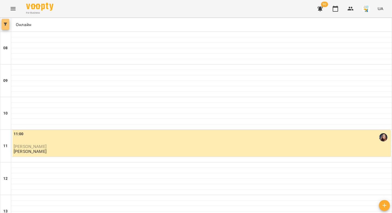
click at [6, 26] on button "button" at bounding box center [6, 24] width 8 height 11
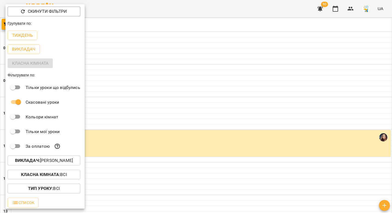
click at [47, 161] on p "Викладач : Наталя Христоєва" at bounding box center [44, 160] width 58 height 7
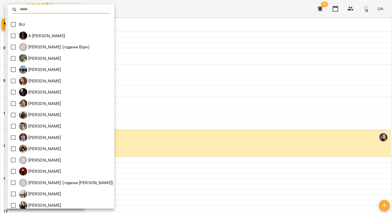
scroll to position [60, 0]
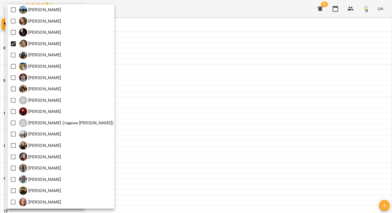
click at [217, 82] on div at bounding box center [196, 106] width 392 height 213
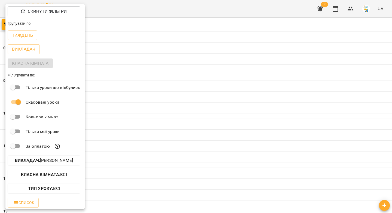
click at [236, 105] on div at bounding box center [196, 106] width 392 height 213
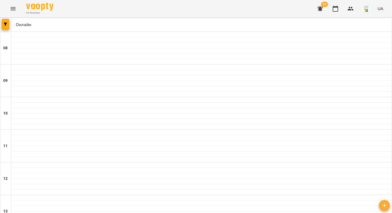
scroll to position [267, 0]
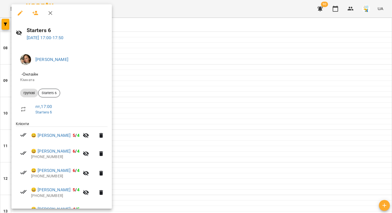
click at [16, 14] on button "button" at bounding box center [20, 13] width 13 height 13
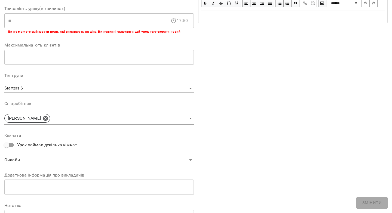
scroll to position [159, 0]
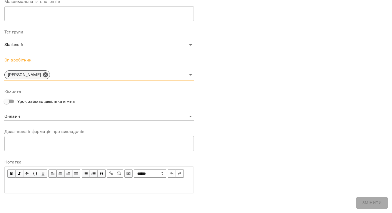
click at [43, 72] on icon at bounding box center [45, 74] width 5 height 5
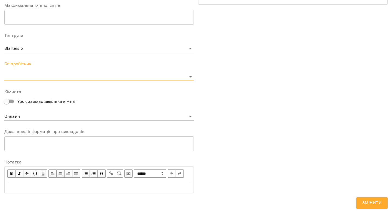
click at [42, 68] on body "For Business 90 UA Журнал відвідувань / Starters 6 пт, 17 жовт 2025 17:00 пт , …" at bounding box center [196, 151] width 392 height 303
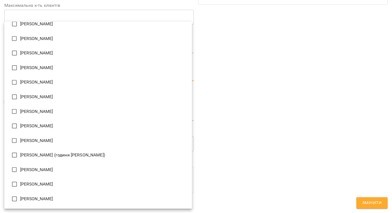
scroll to position [124, 0]
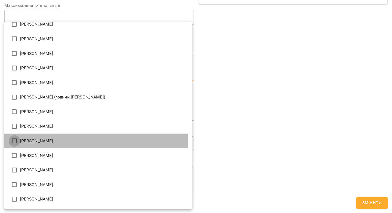
type input "**********"
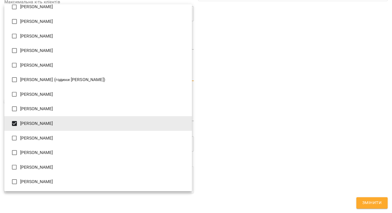
click at [344, 170] on div at bounding box center [196, 106] width 392 height 213
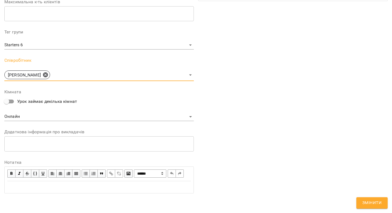
click at [368, 200] on span "Змінити" at bounding box center [371, 202] width 19 height 7
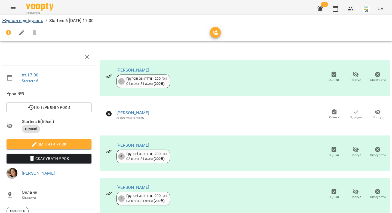
drag, startPoint x: 36, startPoint y: 17, endPoint x: 36, endPoint y: 21, distance: 4.4
click at [36, 17] on div "Журнал відвідувань / Starters 6 пт, 17 жовт 2025 17:00" at bounding box center [196, 20] width 390 height 9
click at [36, 21] on link "Журнал відвідувань" at bounding box center [22, 20] width 41 height 5
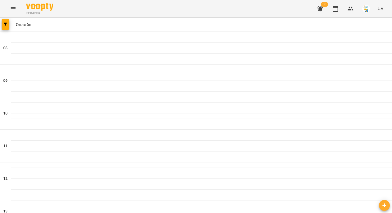
scroll to position [312, 0]
click at [7, 26] on icon "button" at bounding box center [5, 24] width 3 height 3
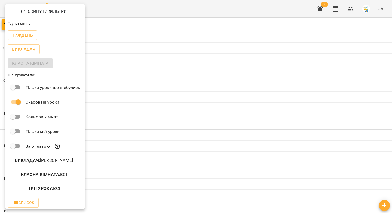
click at [59, 161] on p "Викладач : Анна Карпінець" at bounding box center [44, 160] width 58 height 7
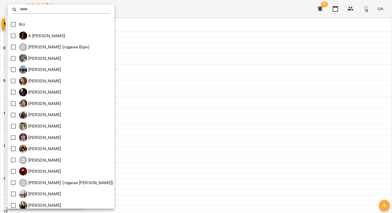
scroll to position [60, 0]
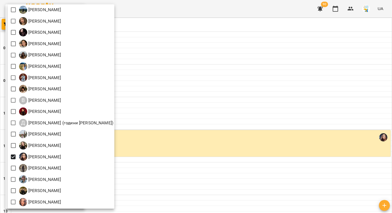
click at [198, 106] on div at bounding box center [196, 106] width 392 height 213
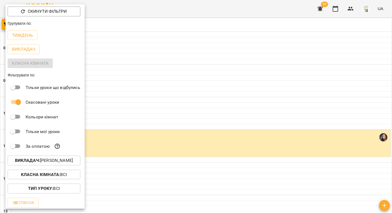
click at [198, 106] on div at bounding box center [196, 106] width 392 height 213
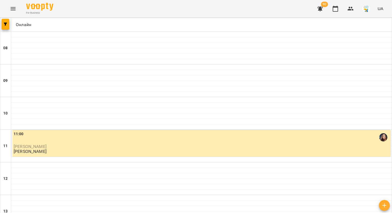
scroll to position [312, 0]
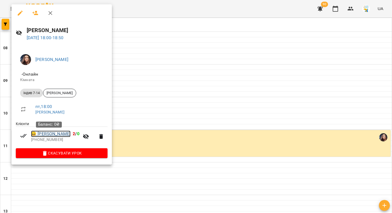
click at [48, 134] on link "😀 Сергій Бедзай" at bounding box center [50, 134] width 39 height 7
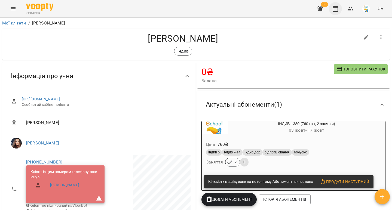
click at [335, 9] on icon "button" at bounding box center [335, 8] width 7 height 7
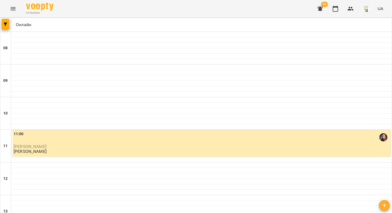
scroll to position [206, 0]
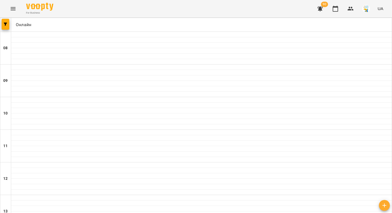
scroll to position [283, 0]
click at [6, 26] on button "button" at bounding box center [6, 24] width 8 height 11
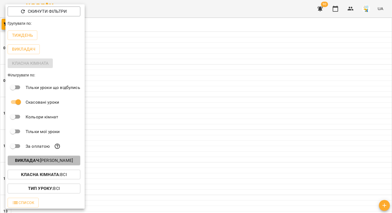
click at [61, 161] on p "Викладач : Наталя Христоєва" at bounding box center [44, 160] width 58 height 7
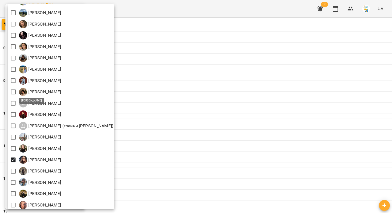
scroll to position [60, 0]
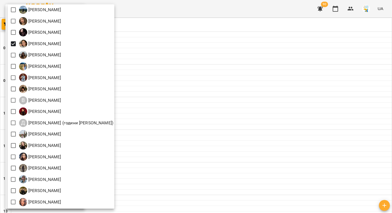
click at [218, 79] on div at bounding box center [196, 106] width 392 height 213
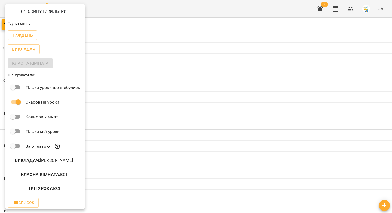
click at [202, 87] on div at bounding box center [196, 106] width 392 height 213
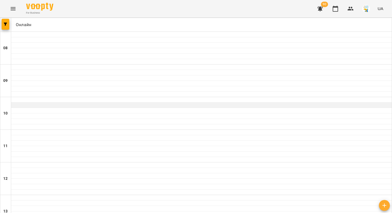
scroll to position [0, 0]
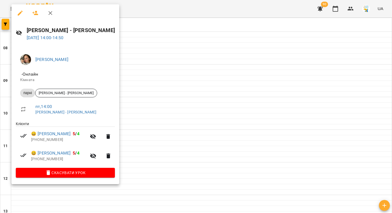
drag, startPoint x: 17, startPoint y: 14, endPoint x: 19, endPoint y: 16, distance: 2.8
click at [17, 14] on icon "button" at bounding box center [20, 13] width 7 height 7
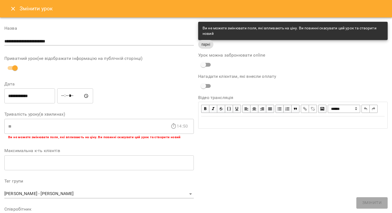
scroll to position [159, 0]
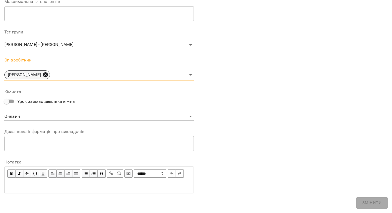
click at [45, 72] on icon at bounding box center [45, 75] width 6 height 6
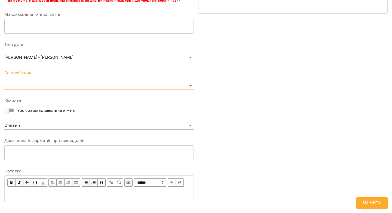
scroll to position [178, 0]
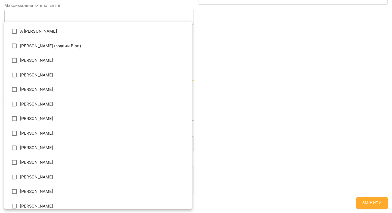
click at [44, 68] on body "For Business 90 UA Журнал відвідувань / Анна Токар - Шевчук Марія пт, 17 жовт 2…" at bounding box center [196, 127] width 392 height 254
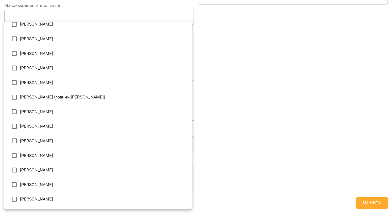
type input "**********"
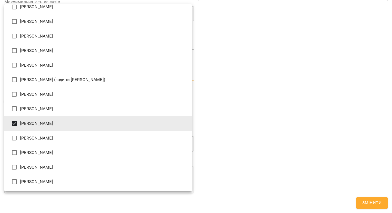
click at [225, 102] on div at bounding box center [196, 106] width 392 height 213
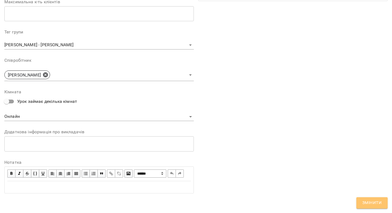
click at [368, 203] on span "Змінити" at bounding box center [371, 202] width 19 height 7
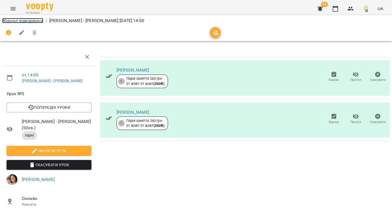
click at [17, 20] on link "Журнал відвідувань" at bounding box center [22, 20] width 41 height 5
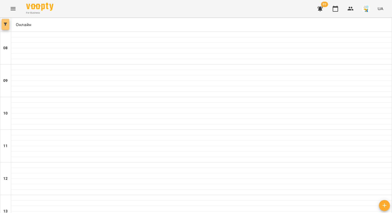
click at [7, 26] on button "button" at bounding box center [6, 24] width 8 height 11
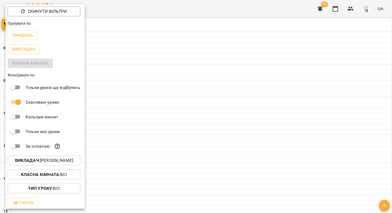
click at [43, 164] on p "Викладач : Анна Карпінець" at bounding box center [44, 160] width 58 height 7
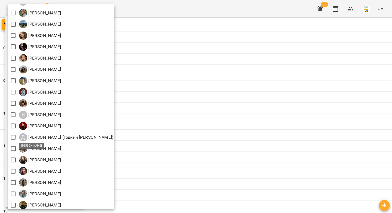
scroll to position [60, 0]
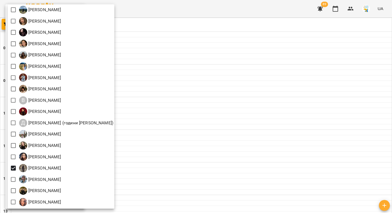
click at [247, 99] on div at bounding box center [196, 106] width 392 height 213
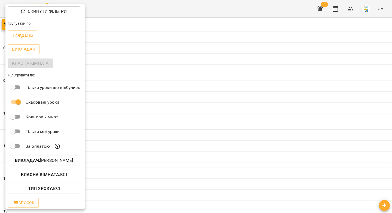
click at [251, 98] on div at bounding box center [196, 106] width 392 height 213
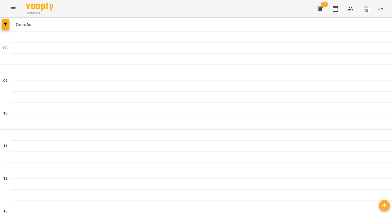
scroll to position [273, 0]
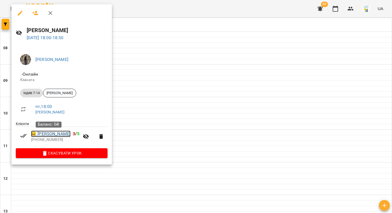
click at [54, 136] on link "😀 Софія Середа" at bounding box center [50, 134] width 39 height 7
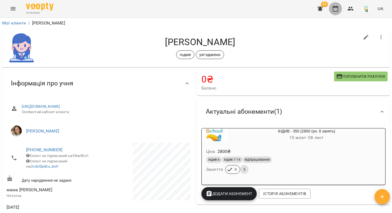
click at [336, 9] on icon "button" at bounding box center [335, 8] width 7 height 7
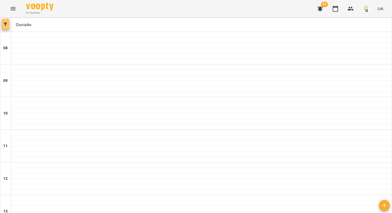
click at [4, 26] on button "button" at bounding box center [6, 24] width 8 height 11
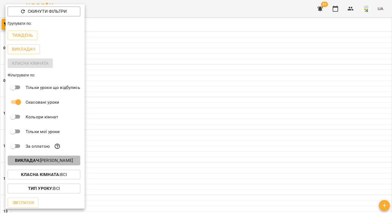
click at [44, 164] on p "Викладач : Сніжана Кіндрат" at bounding box center [44, 160] width 58 height 7
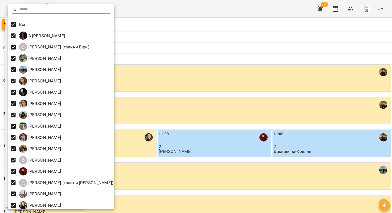
click at [173, 87] on div at bounding box center [196, 106] width 392 height 213
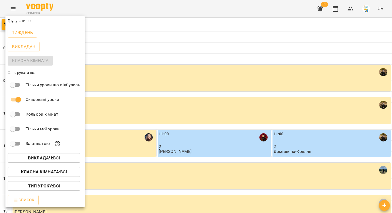
click at [118, 185] on div at bounding box center [196, 106] width 392 height 213
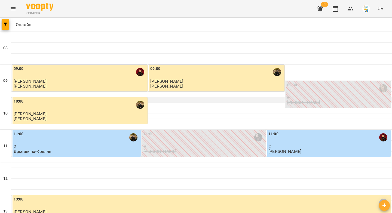
scroll to position [285, 0]
click at [5, 24] on icon "button" at bounding box center [5, 24] width 3 height 3
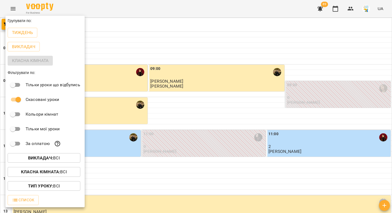
click at [61, 159] on span "Викладач : Всі" at bounding box center [44, 158] width 64 height 7
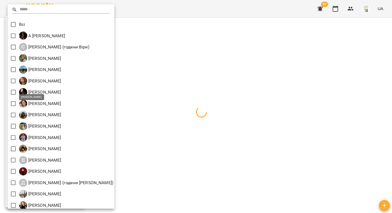
scroll to position [60, 0]
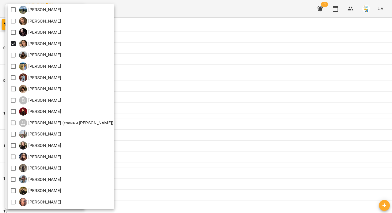
click at [190, 105] on div at bounding box center [196, 106] width 392 height 213
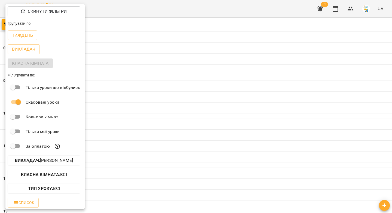
click at [195, 119] on div at bounding box center [196, 106] width 392 height 213
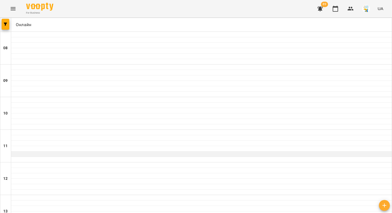
scroll to position [0, 0]
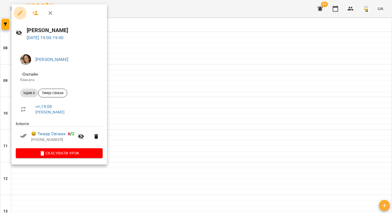
click at [22, 13] on icon "button" at bounding box center [20, 13] width 7 height 7
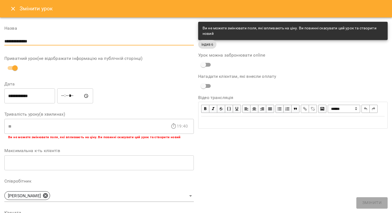
drag, startPoint x: 43, startPoint y: 40, endPoint x: 0, endPoint y: 40, distance: 43.3
click at [0, 40] on div "**********" at bounding box center [196, 175] width 392 height 317
paste input "***"
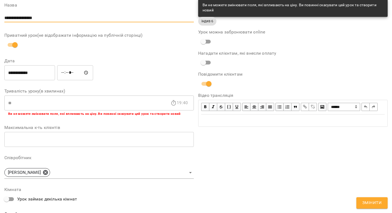
scroll to position [100, 0]
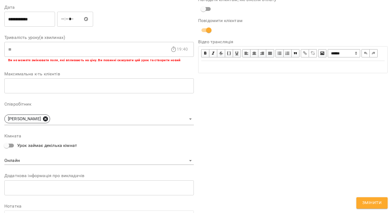
type input "**********"
click at [46, 119] on icon at bounding box center [45, 118] width 5 height 5
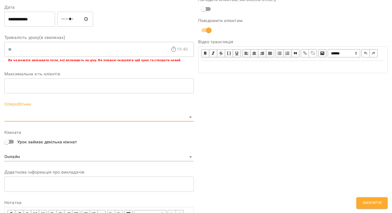
click at [44, 122] on div "**********" at bounding box center [98, 91] width 189 height 293
click at [45, 121] on body "For Business 89 UA Журнал відвідувань / Анна Карпінець чт, 16 жовт 2025 19:00 ч…" at bounding box center [196, 124] width 392 height 248
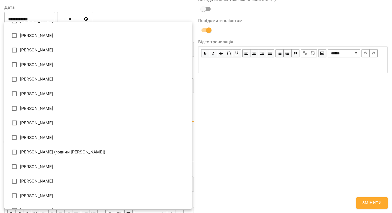
scroll to position [124, 0]
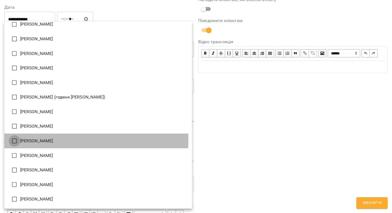
type input "**********"
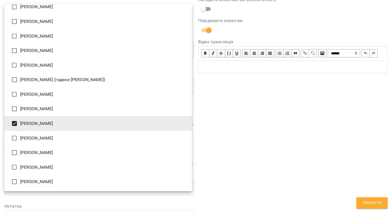
click at [365, 165] on div at bounding box center [196, 106] width 392 height 213
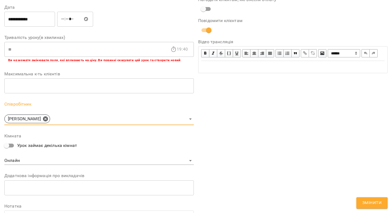
click at [367, 205] on span "Змінити" at bounding box center [371, 202] width 19 height 7
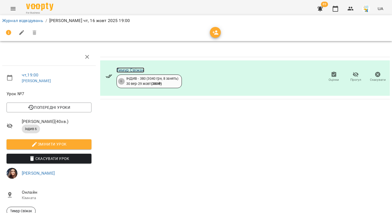
click at [130, 70] on link "Тимур Свіжак" at bounding box center [130, 69] width 28 height 5
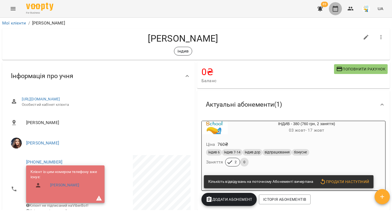
click at [338, 10] on icon "button" at bounding box center [335, 8] width 7 height 7
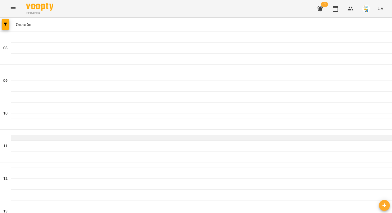
scroll to position [312, 0]
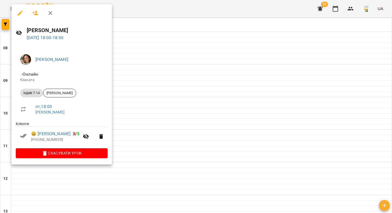
click at [21, 13] on icon "button" at bounding box center [20, 13] width 5 height 5
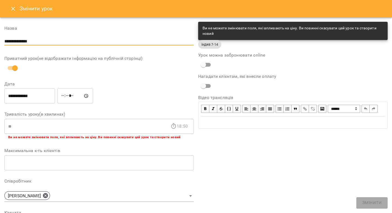
drag, startPoint x: 13, startPoint y: 40, endPoint x: 0, endPoint y: 40, distance: 12.8
click at [0, 40] on div "**********" at bounding box center [196, 175] width 392 height 317
paste input "text"
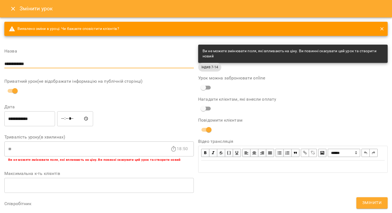
drag, startPoint x: 31, startPoint y: 63, endPoint x: 0, endPoint y: 64, distance: 31.0
click at [0, 64] on div "**********" at bounding box center [196, 186] width 392 height 339
paste input "***"
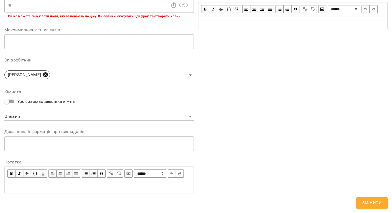
type input "**********"
click at [44, 72] on icon at bounding box center [45, 75] width 6 height 6
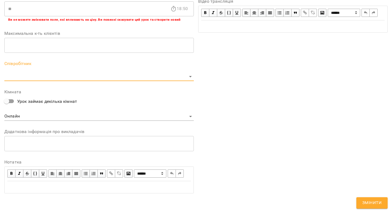
click at [44, 68] on body "**********" at bounding box center [196, 124] width 392 height 248
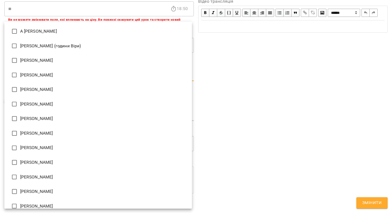
scroll to position [124, 0]
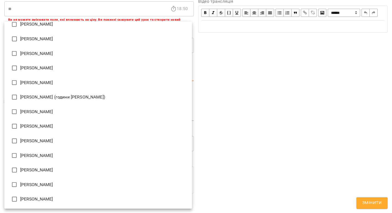
type input "**********"
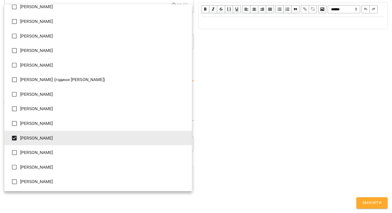
click at [261, 131] on div at bounding box center [196, 106] width 392 height 213
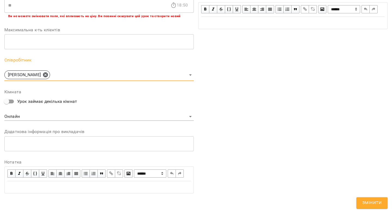
click at [371, 201] on span "Змінити" at bounding box center [371, 202] width 19 height 7
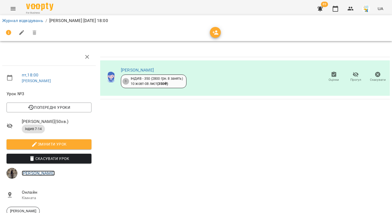
drag, startPoint x: 38, startPoint y: 173, endPoint x: 52, endPoint y: 163, distance: 17.0
click at [38, 173] on link "[PERSON_NAME]" at bounding box center [38, 173] width 33 height 5
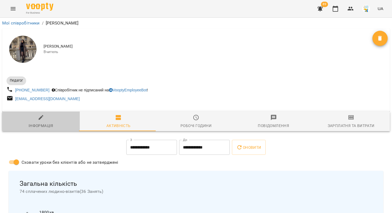
drag, startPoint x: 39, startPoint y: 121, endPoint x: 69, endPoint y: 91, distance: 42.3
click at [39, 120] on icon "button" at bounding box center [41, 117] width 5 height 5
select select "**"
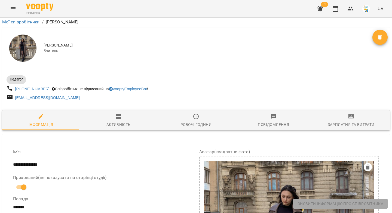
scroll to position [291, 0]
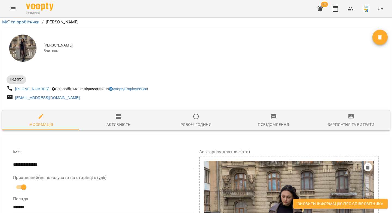
drag, startPoint x: 109, startPoint y: 73, endPoint x: 12, endPoint y: 67, distance: 97.6
copy span "**********"
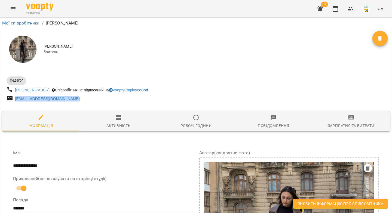
drag, startPoint x: 81, startPoint y: 99, endPoint x: 14, endPoint y: 101, distance: 66.7
click at [14, 101] on div "kindratsnizana208@gmail.com" at bounding box center [100, 99] width 190 height 10
copy link "kindratsnizana208@gmail.com"
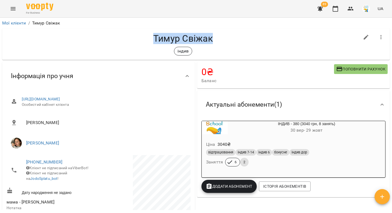
drag, startPoint x: 211, startPoint y: 39, endPoint x: 149, endPoint y: 42, distance: 61.6
click at [149, 42] on h4 "Тимур Свіжак" at bounding box center [183, 38] width 353 height 11
copy h4 "Тимур Свіжак"
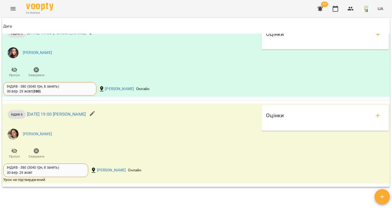
scroll to position [543, 0]
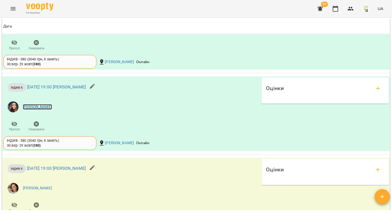
click at [42, 110] on link "[PERSON_NAME]" at bounding box center [37, 106] width 29 height 5
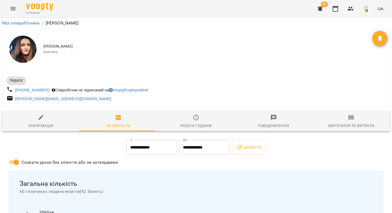
click at [39, 120] on icon "button" at bounding box center [41, 117] width 5 height 5
select select "**"
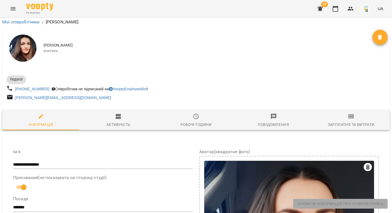
scroll to position [268, 0]
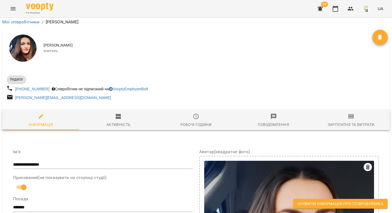
drag, startPoint x: 115, startPoint y: 79, endPoint x: 52, endPoint y: 73, distance: 63.1
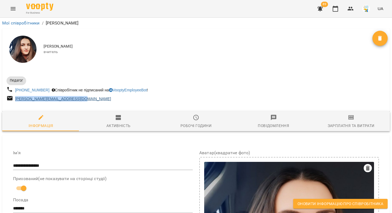
drag, startPoint x: 67, startPoint y: 100, endPoint x: 15, endPoint y: 100, distance: 52.3
click at [15, 100] on div "[PERSON_NAME][EMAIL_ADDRESS][DOMAIN_NAME]" at bounding box center [100, 99] width 190 height 10
copy link "[PERSON_NAME][EMAIL_ADDRESS][DOMAIN_NAME]"
click at [354, 8] on icon "button" at bounding box center [350, 8] width 7 height 7
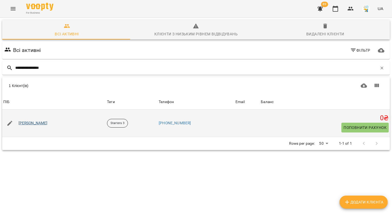
type input "**********"
click at [26, 121] on link "[PERSON_NAME]" at bounding box center [33, 123] width 29 height 5
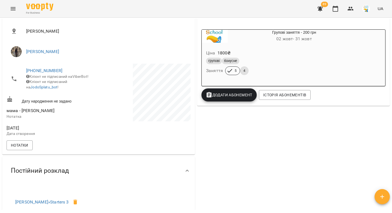
scroll to position [159, 0]
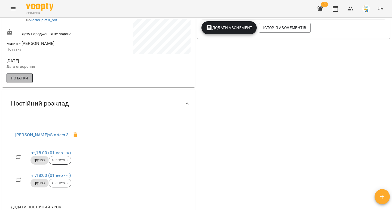
click at [22, 81] on span "Нотатки" at bounding box center [19, 78] width 17 height 7
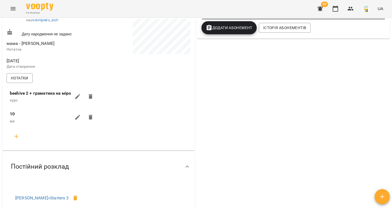
click at [76, 100] on icon "button" at bounding box center [77, 96] width 7 height 7
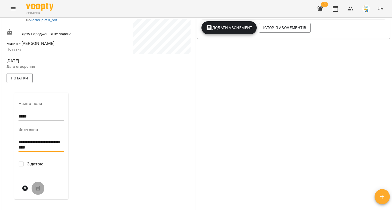
drag, startPoint x: 39, startPoint y: 156, endPoint x: 18, endPoint y: 147, distance: 22.9
click at [19, 147] on div "**********" at bounding box center [41, 140] width 45 height 27
paste textarea
type textarea "*********"
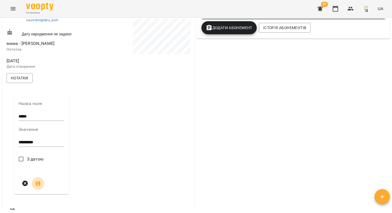
click at [36, 186] on icon "submit" at bounding box center [38, 183] width 5 height 5
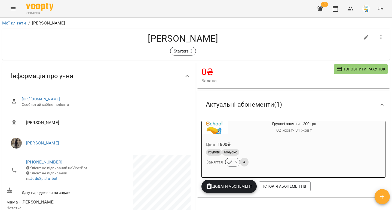
scroll to position [1, 0]
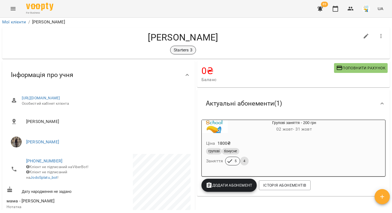
click at [186, 49] on p "Starters 3" at bounding box center [183, 50] width 19 height 7
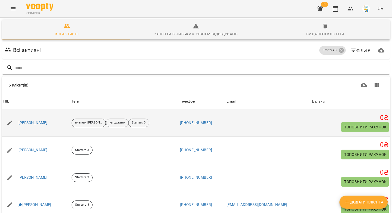
scroll to position [16, 0]
